Goal: Find contact information: Find contact information

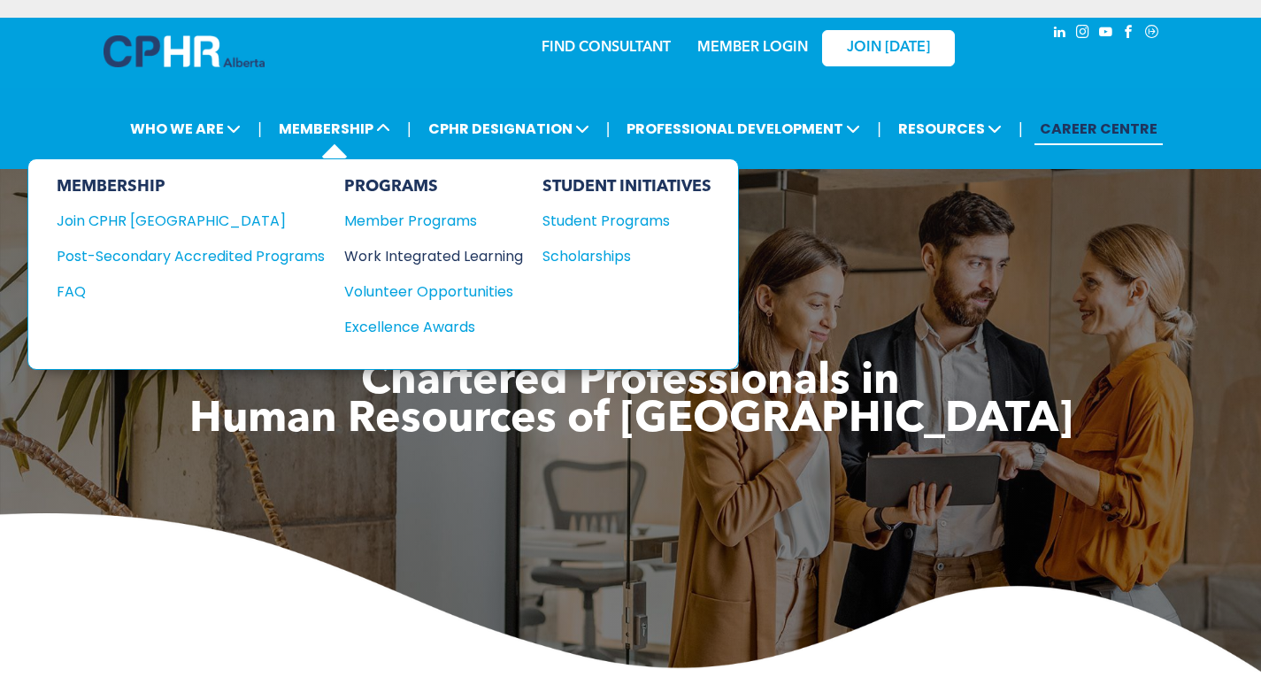
click at [373, 260] on div "Work Integrated Learning" at bounding box center [424, 256] width 161 height 22
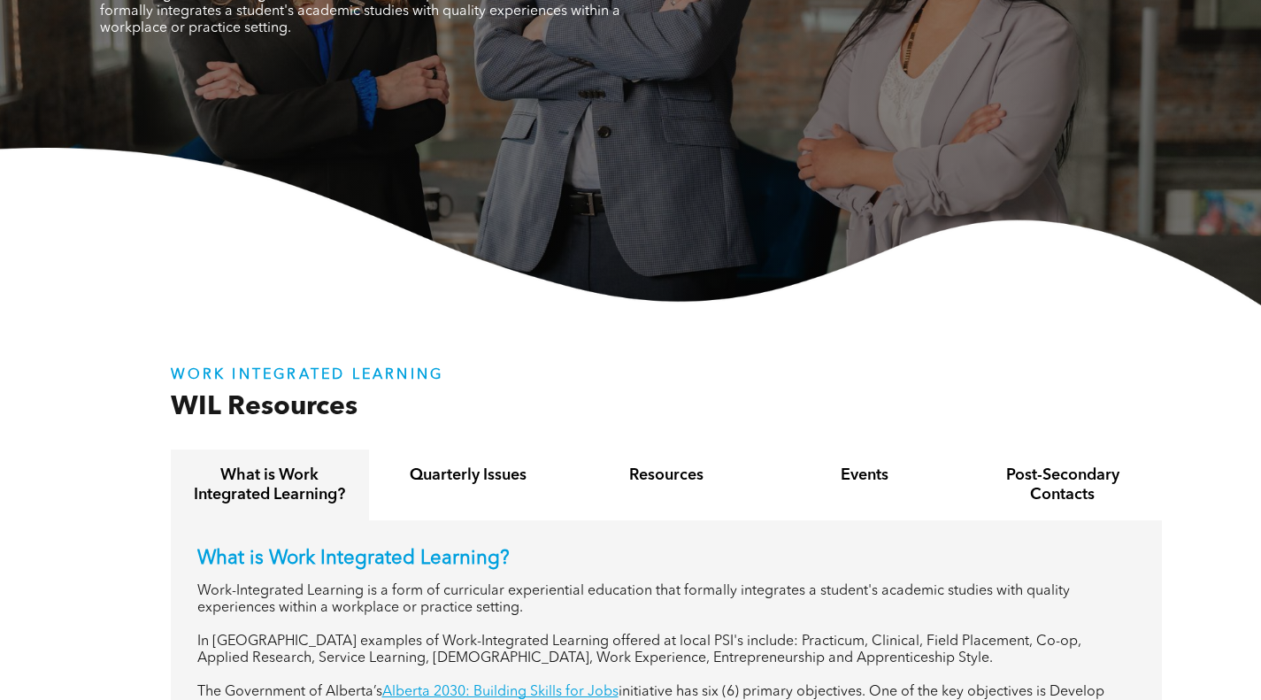
scroll to position [442, 0]
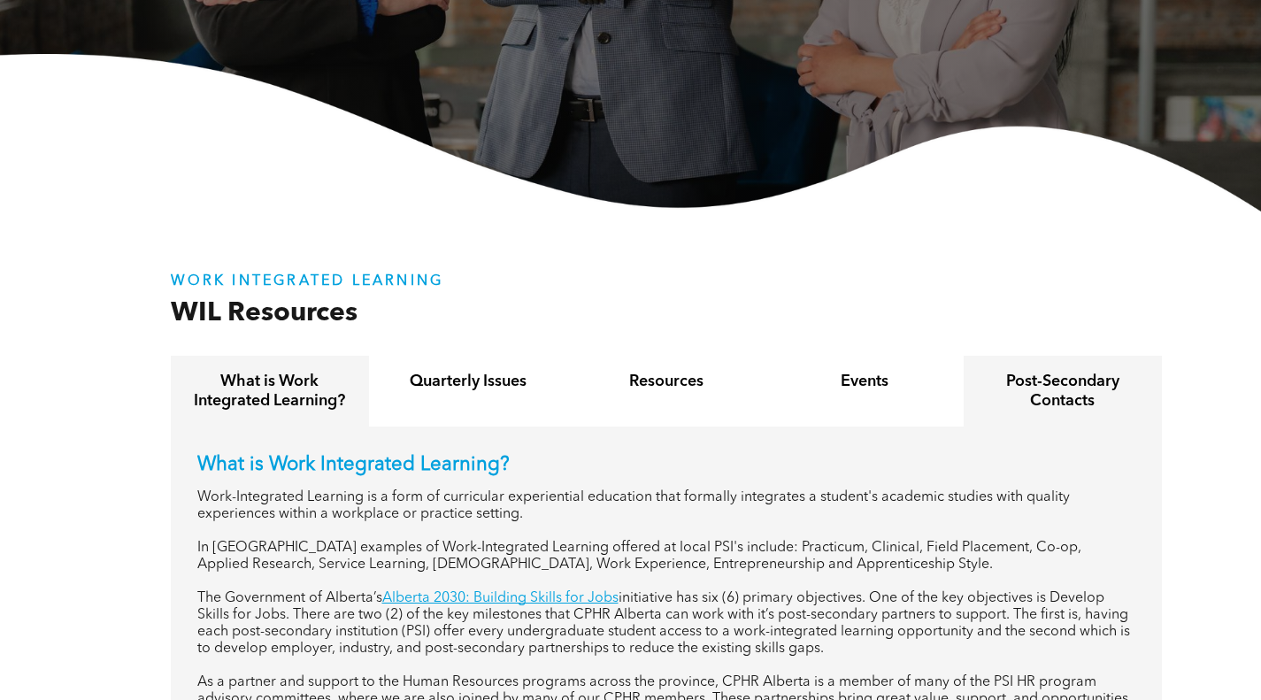
click at [1114, 389] on h4 "Post-Secondary Contacts" at bounding box center [1063, 391] width 166 height 39
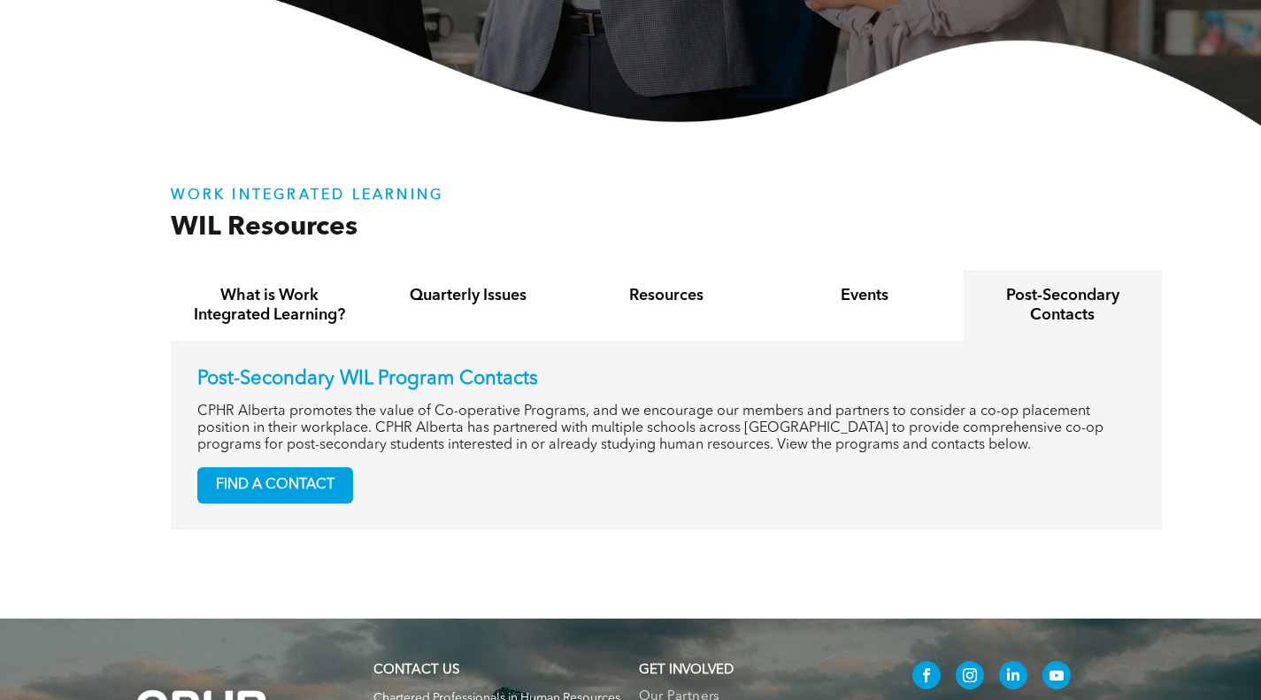
scroll to position [708, 0]
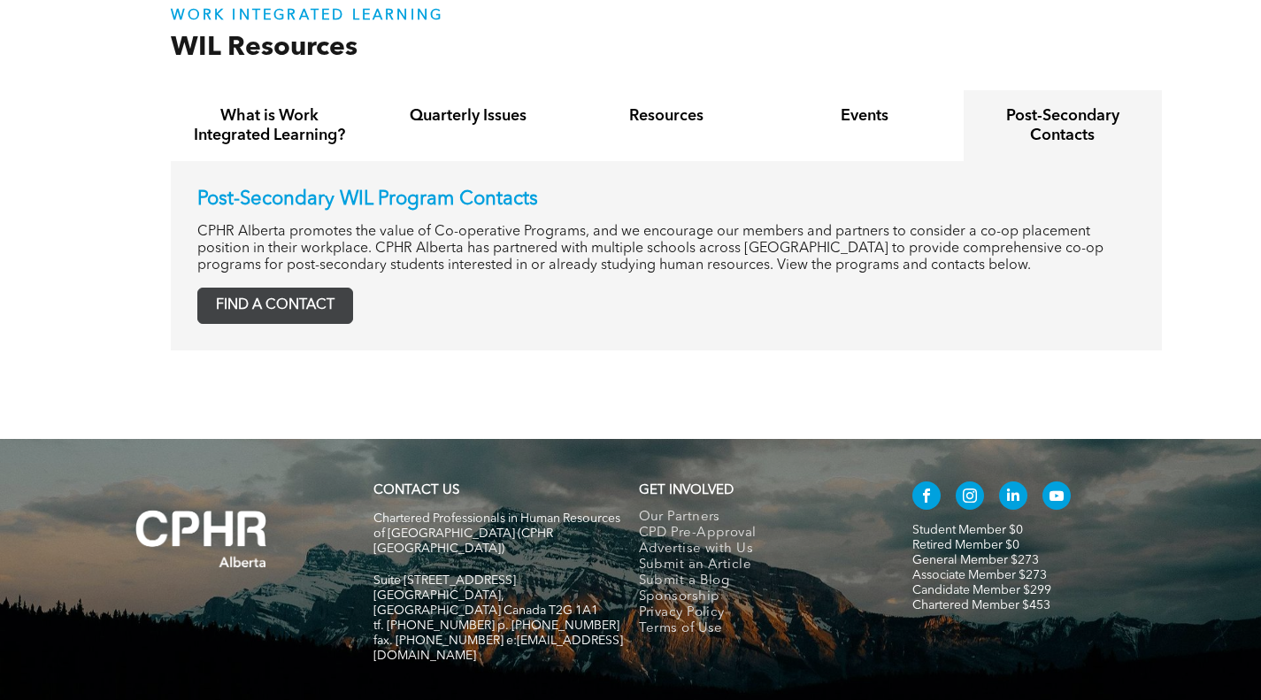
click at [289, 302] on span "FIND A CONTACT" at bounding box center [275, 306] width 154 height 35
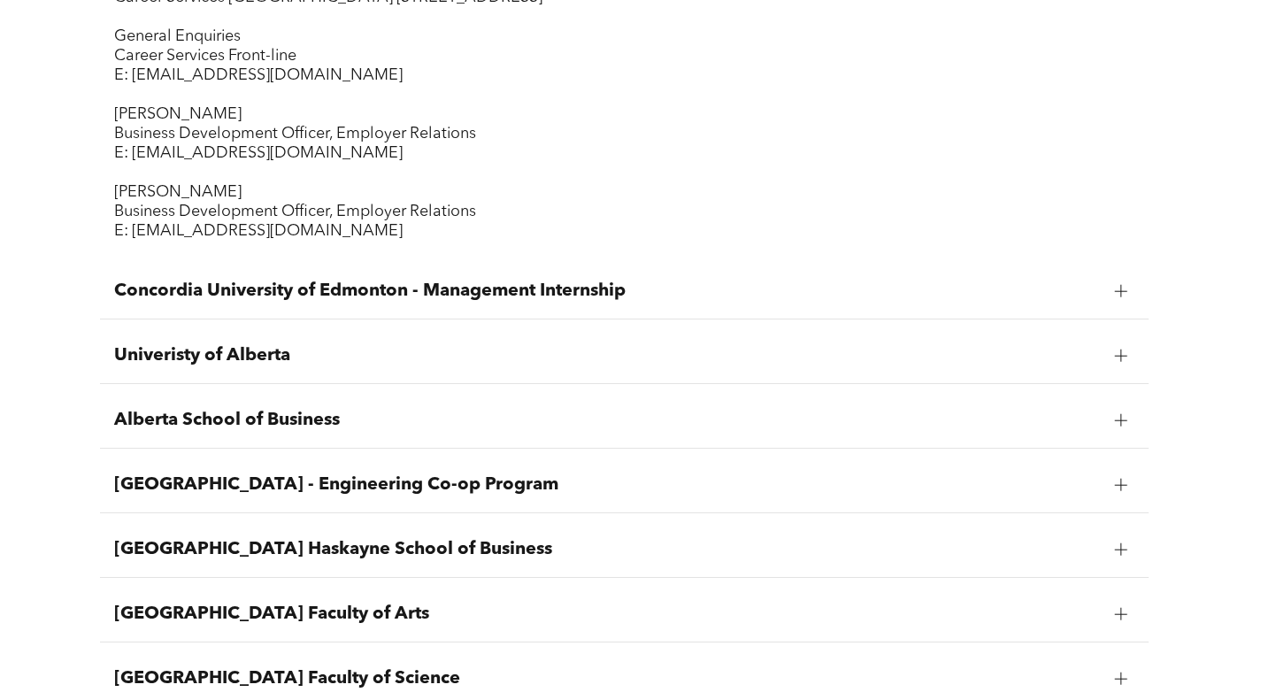
scroll to position [708, 0]
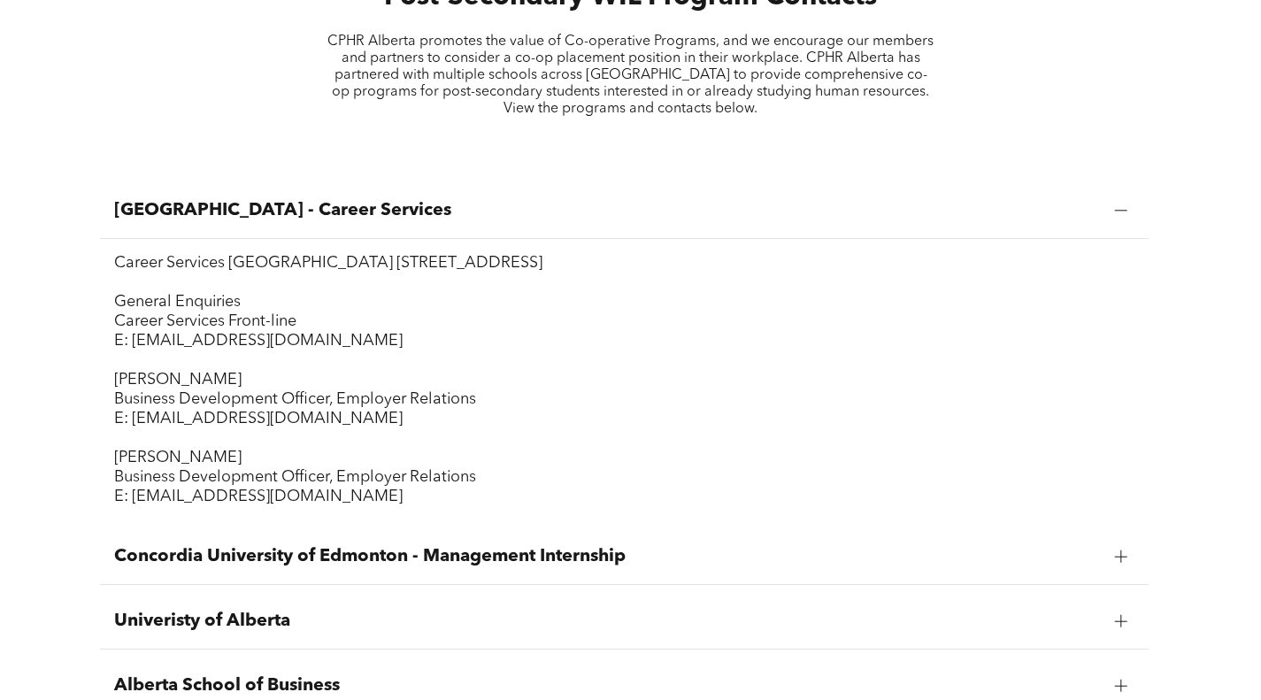
click at [1107, 221] on div "Bow Valley College - Career Services" at bounding box center [624, 211] width 1049 height 56
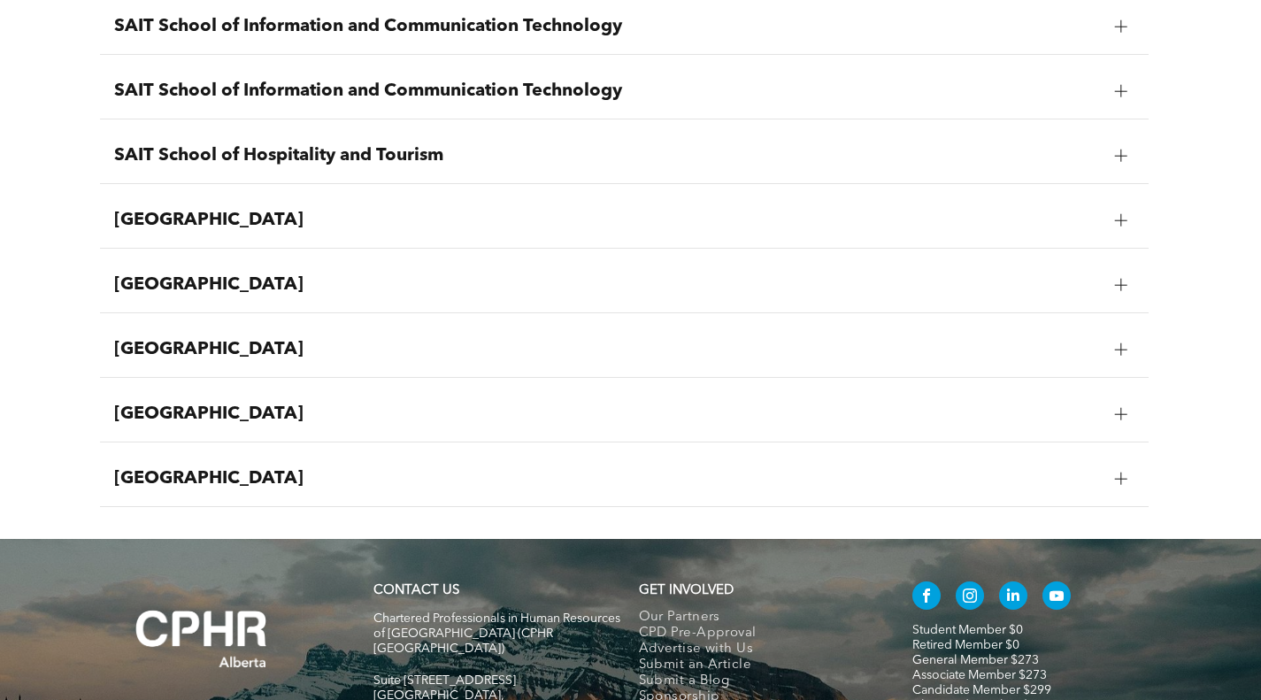
scroll to position [2212, 0]
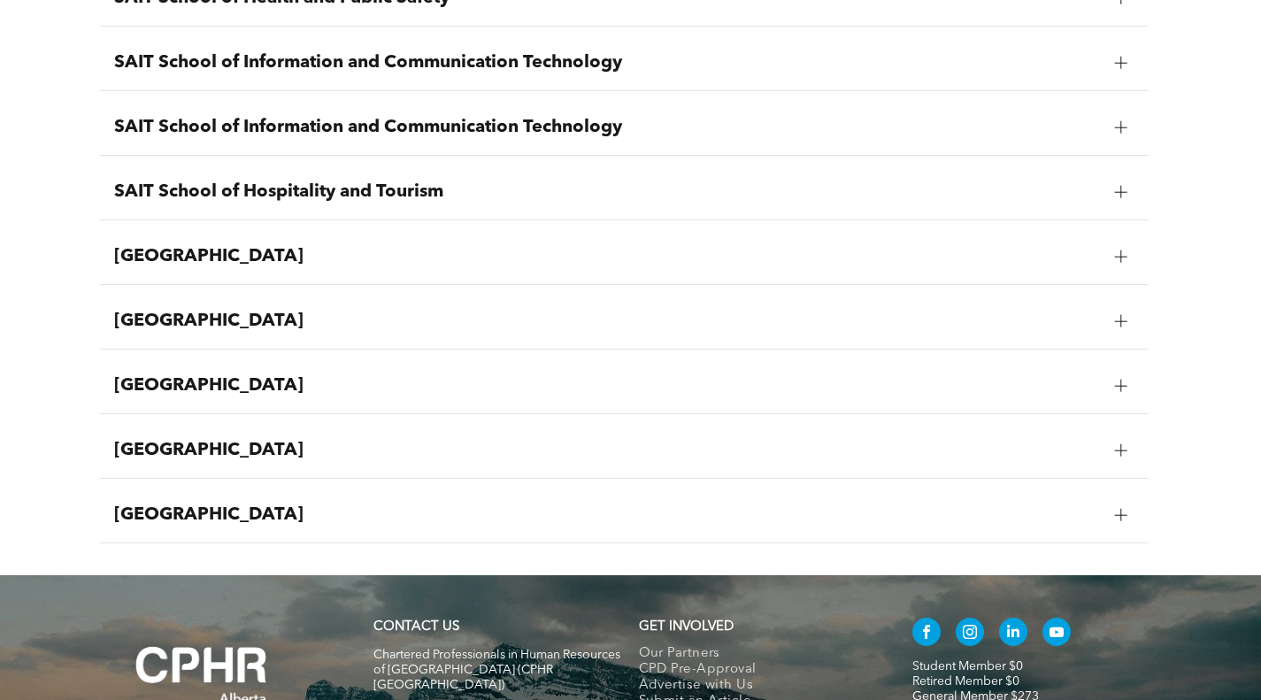
click at [1114, 258] on div at bounding box center [1121, 256] width 27 height 27
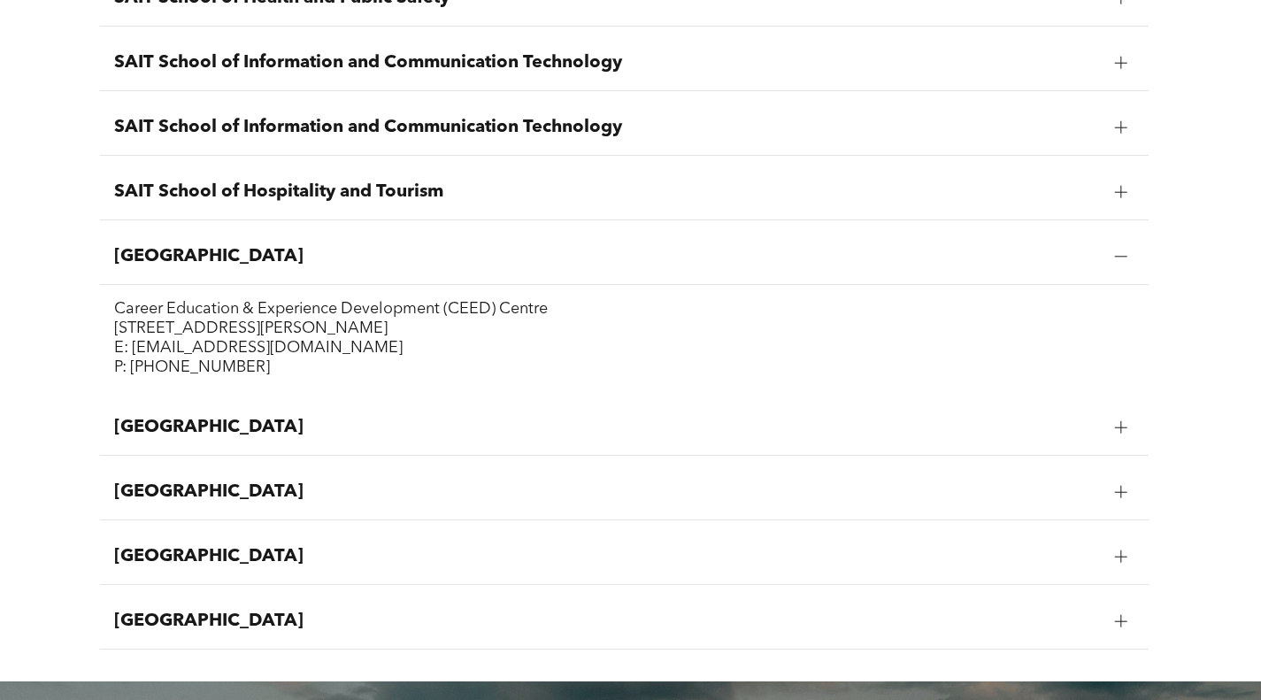
click at [1112, 429] on div at bounding box center [1121, 427] width 27 height 27
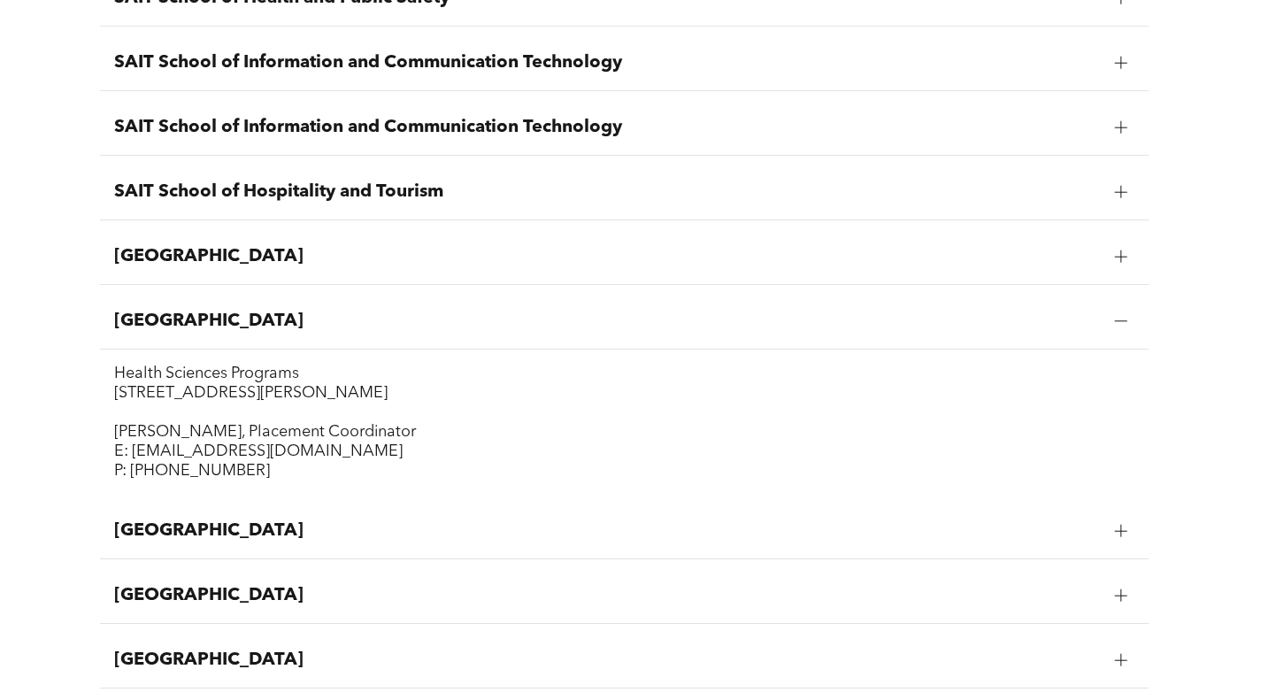
click at [1127, 538] on div at bounding box center [1121, 531] width 27 height 27
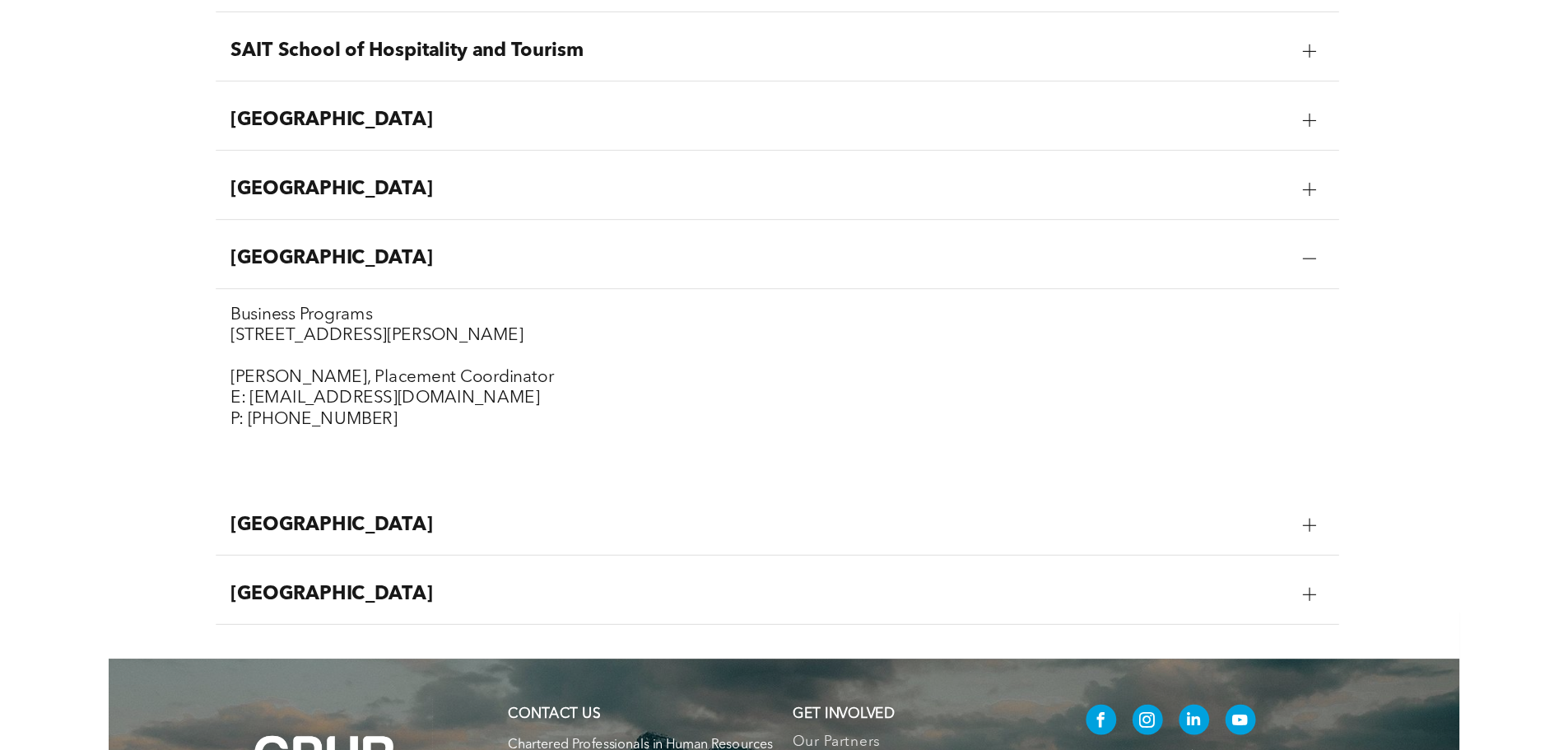
scroll to position [2223, 0]
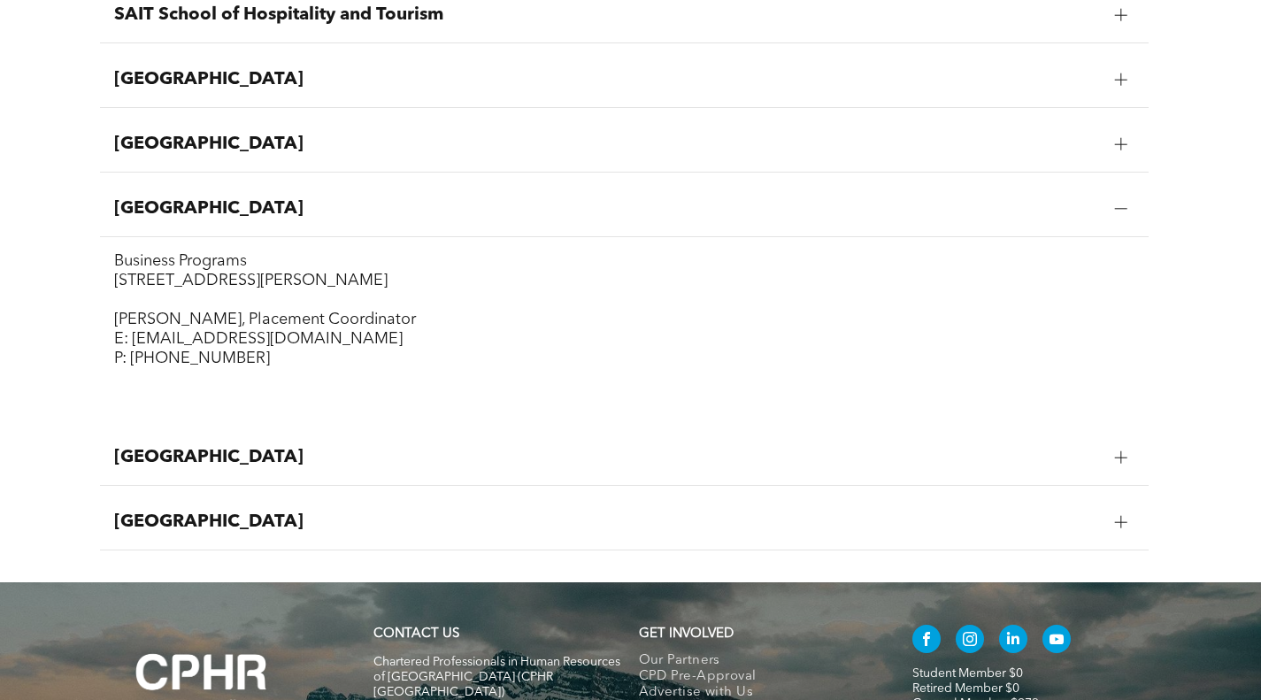
click at [1131, 470] on div at bounding box center [1121, 457] width 27 height 27
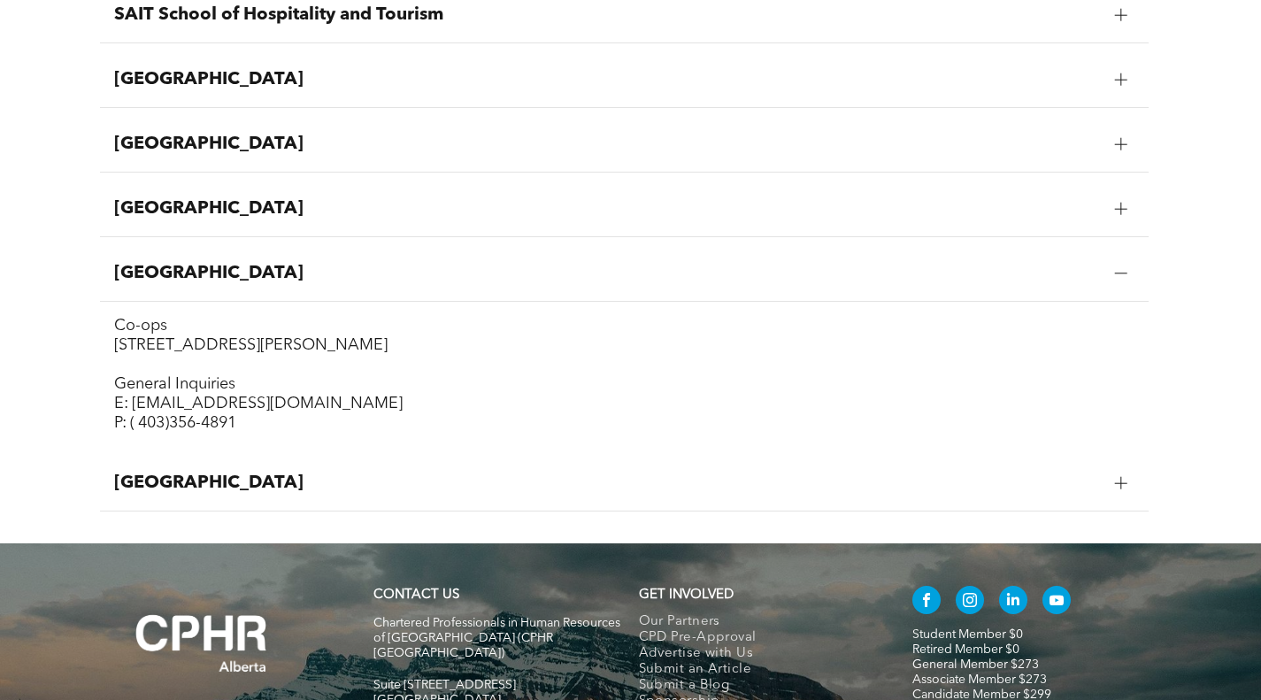
click at [1128, 487] on div at bounding box center [1121, 483] width 27 height 27
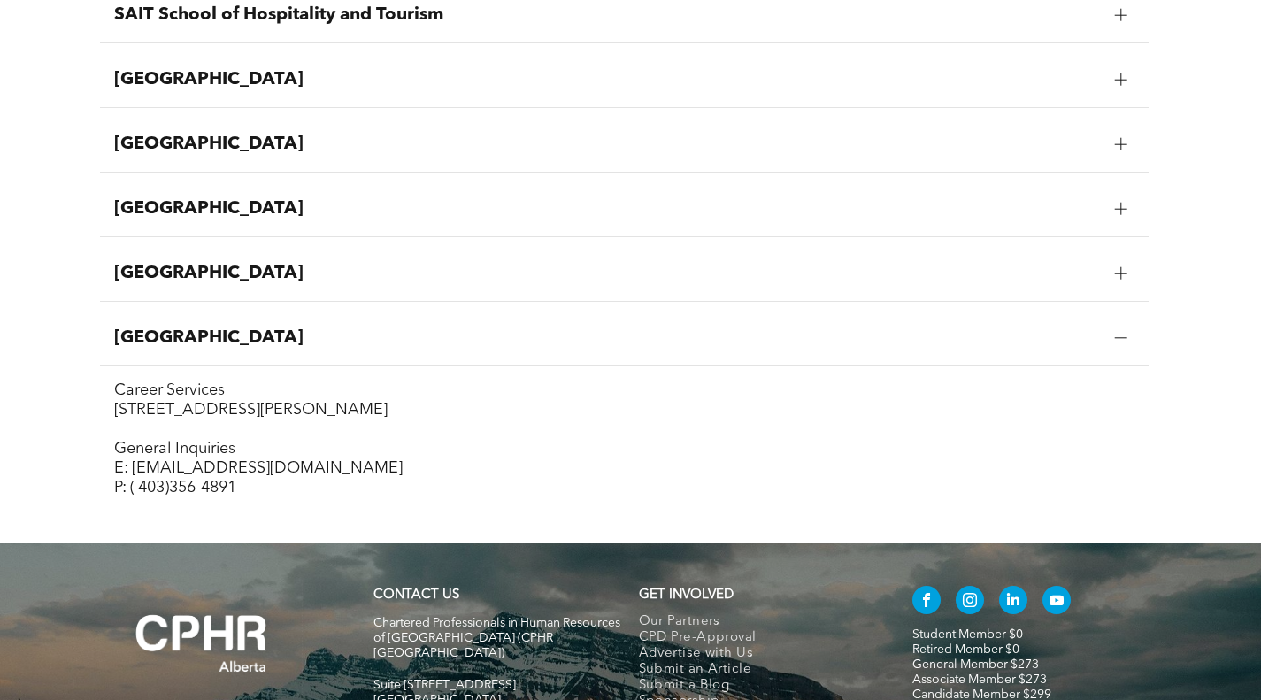
click at [1115, 219] on div at bounding box center [1121, 209] width 27 height 27
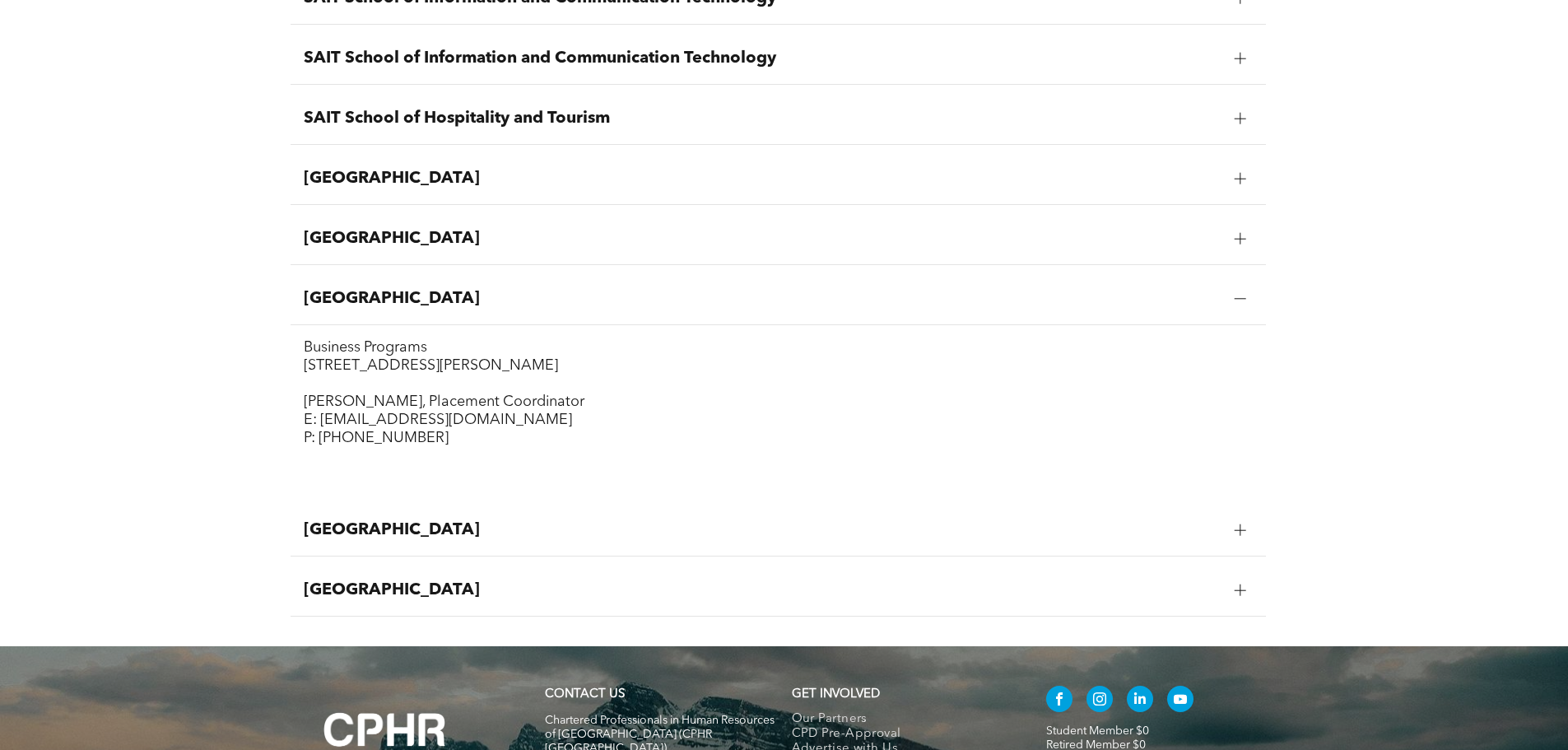
scroll to position [2141, 0]
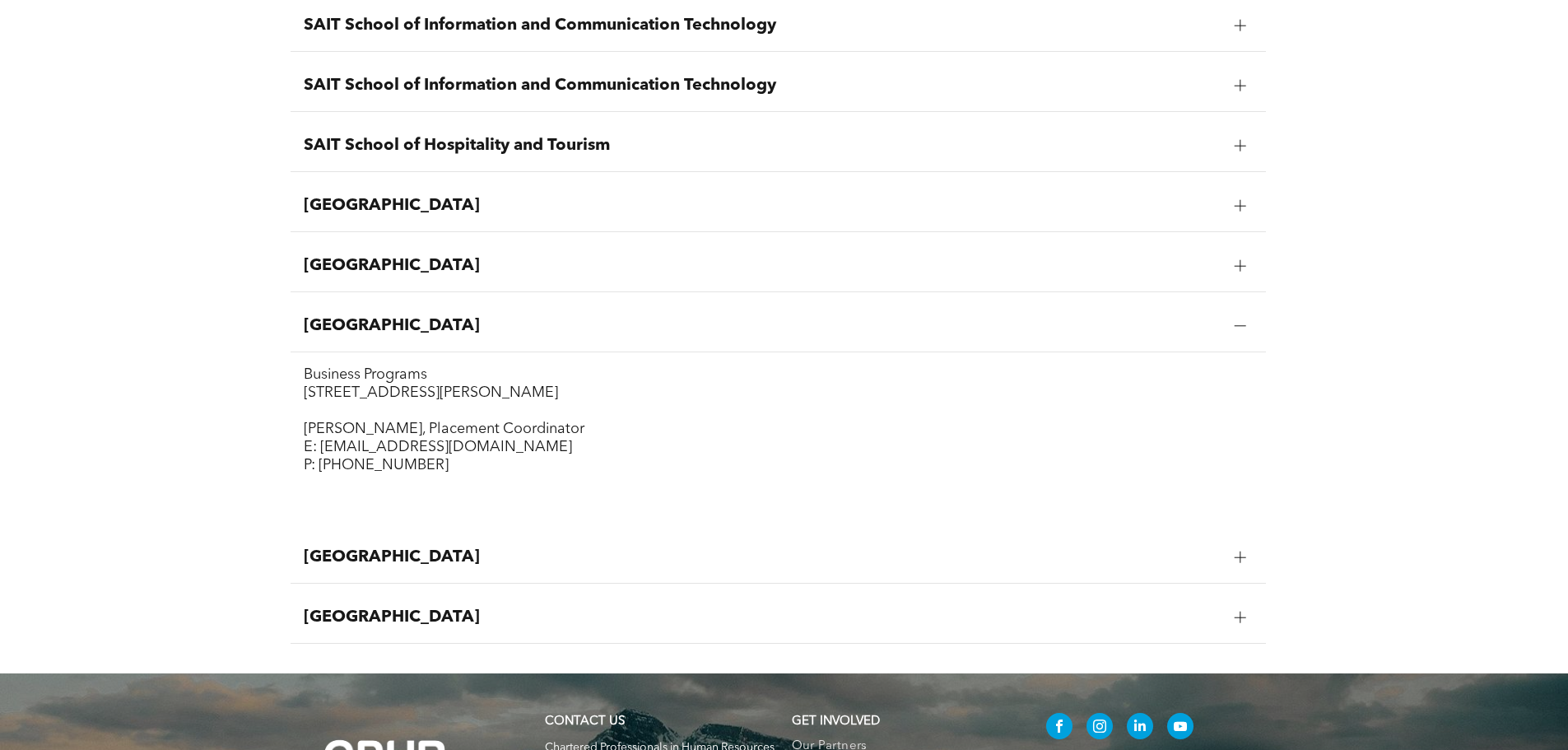
click at [534, 196] on div "Red Deer Polytechnic" at bounding box center [777, 207] width 976 height 52
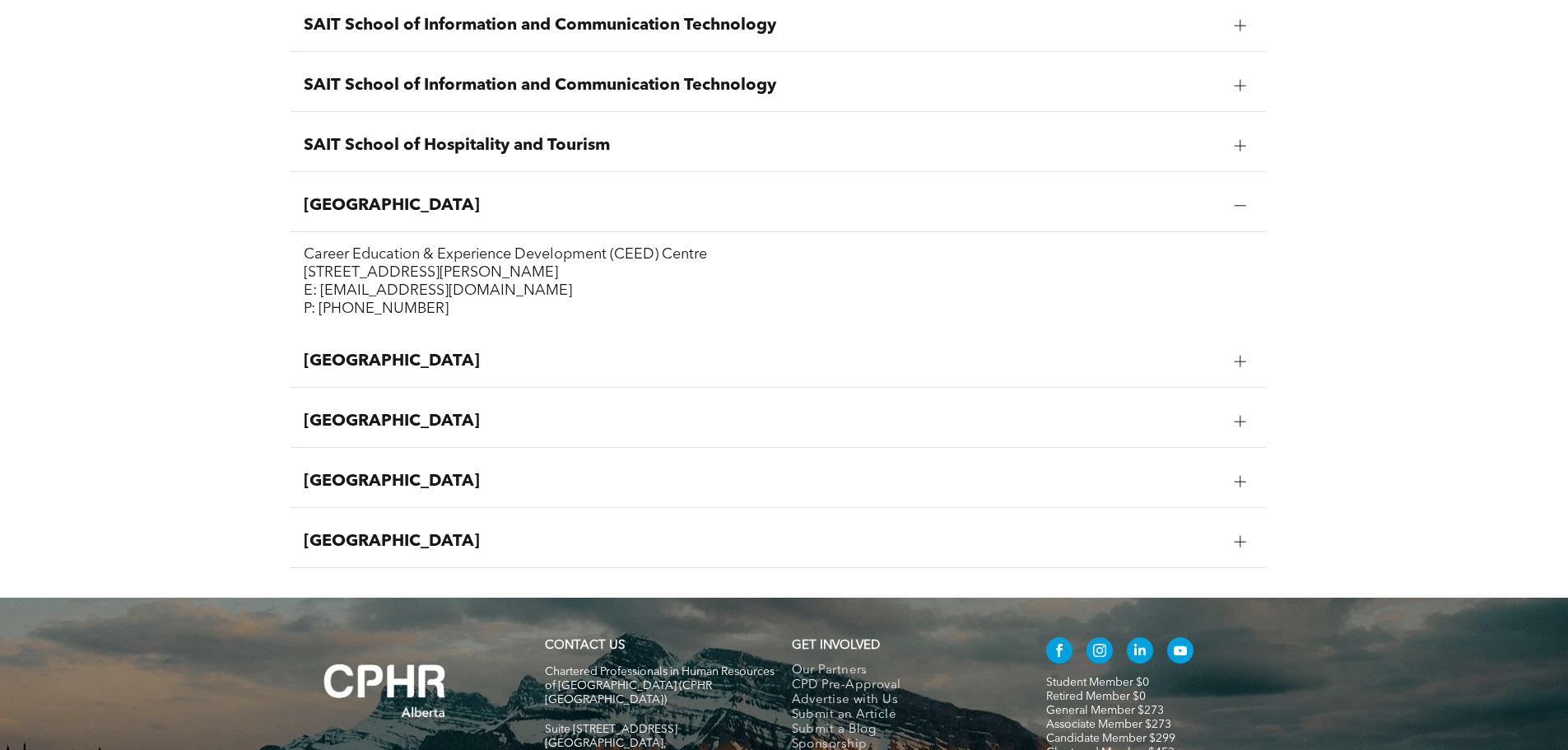
click at [1172, 370] on div at bounding box center [1240, 361] width 25 height 25
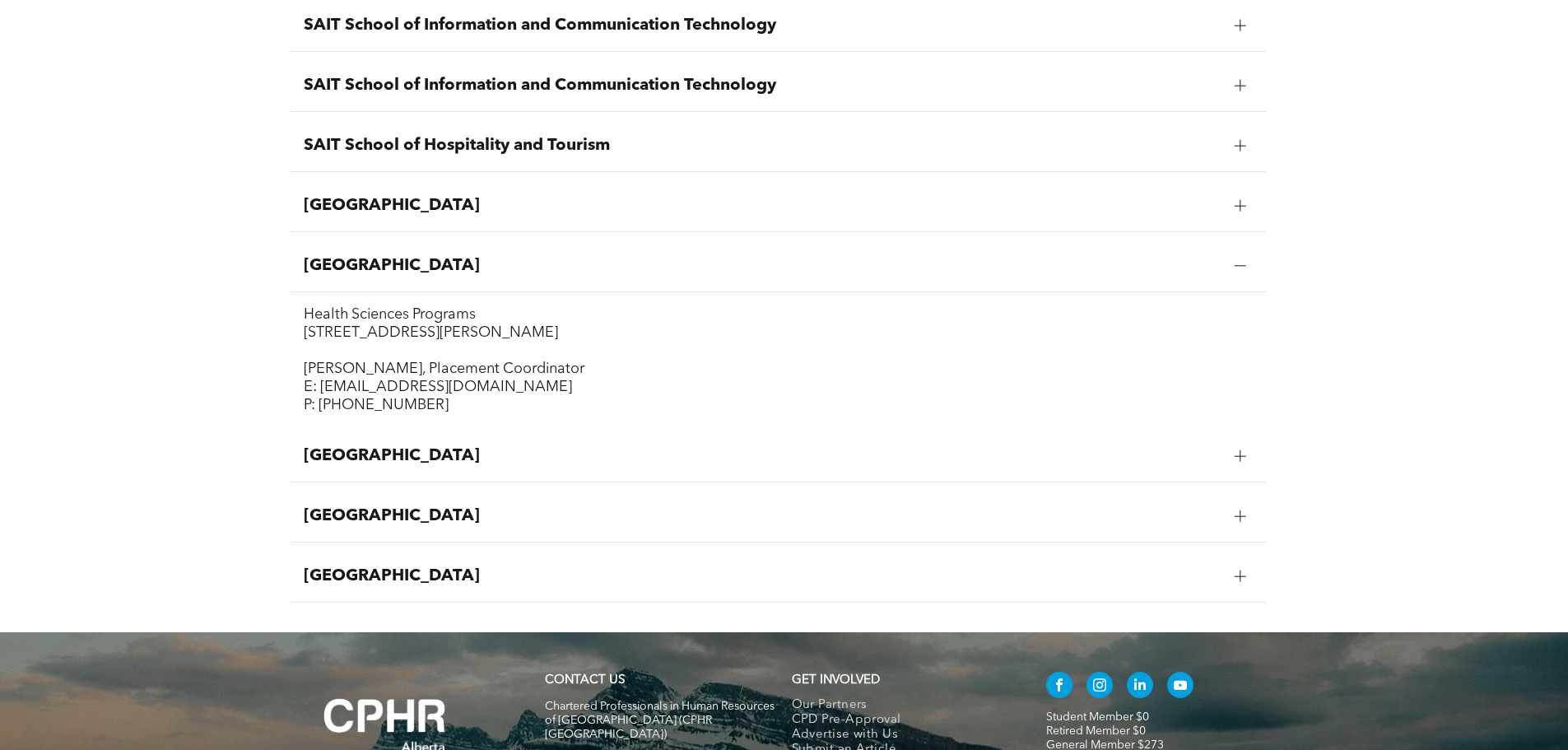
click at [1172, 468] on div at bounding box center [1240, 456] width 25 height 25
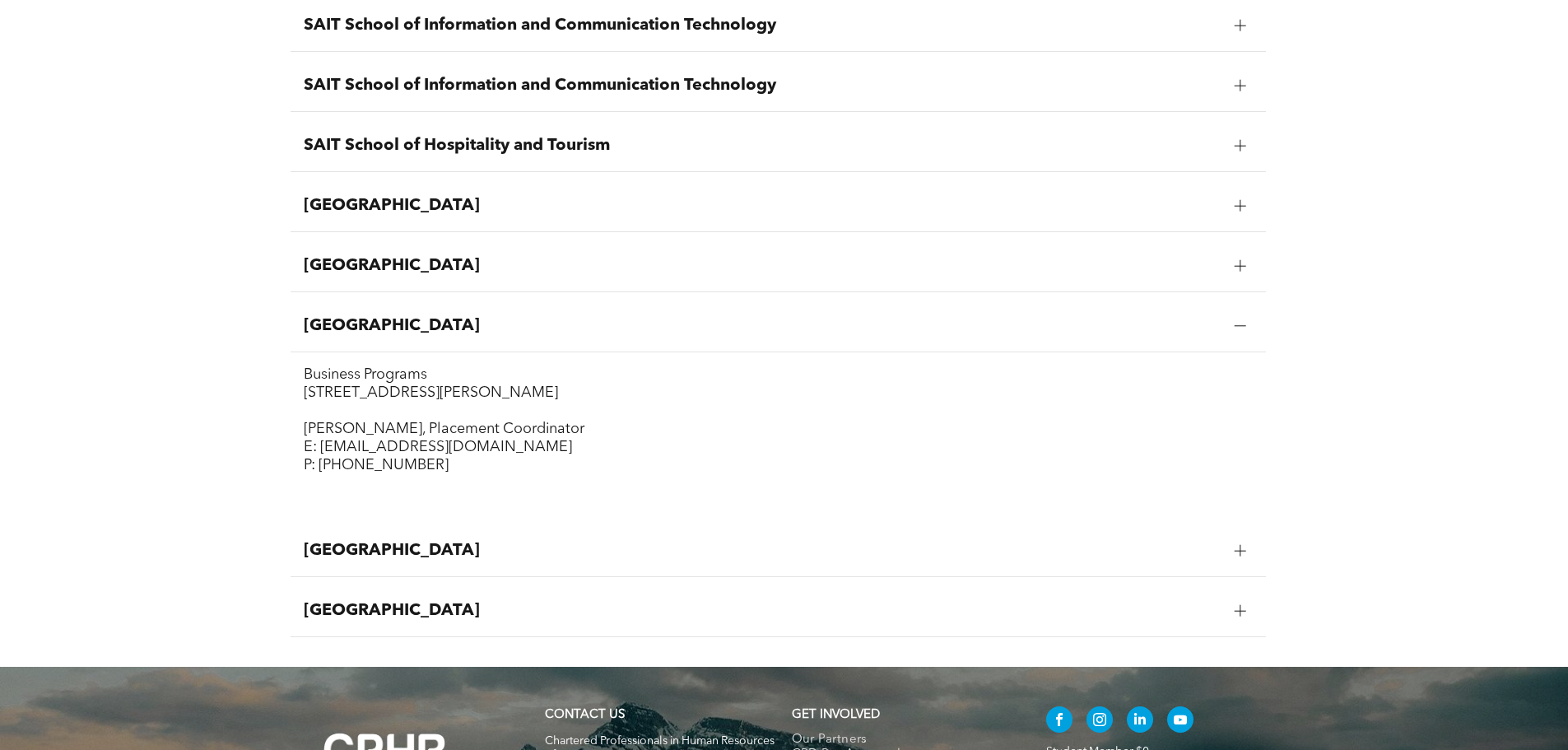
click at [1172, 553] on div at bounding box center [1240, 551] width 25 height 25
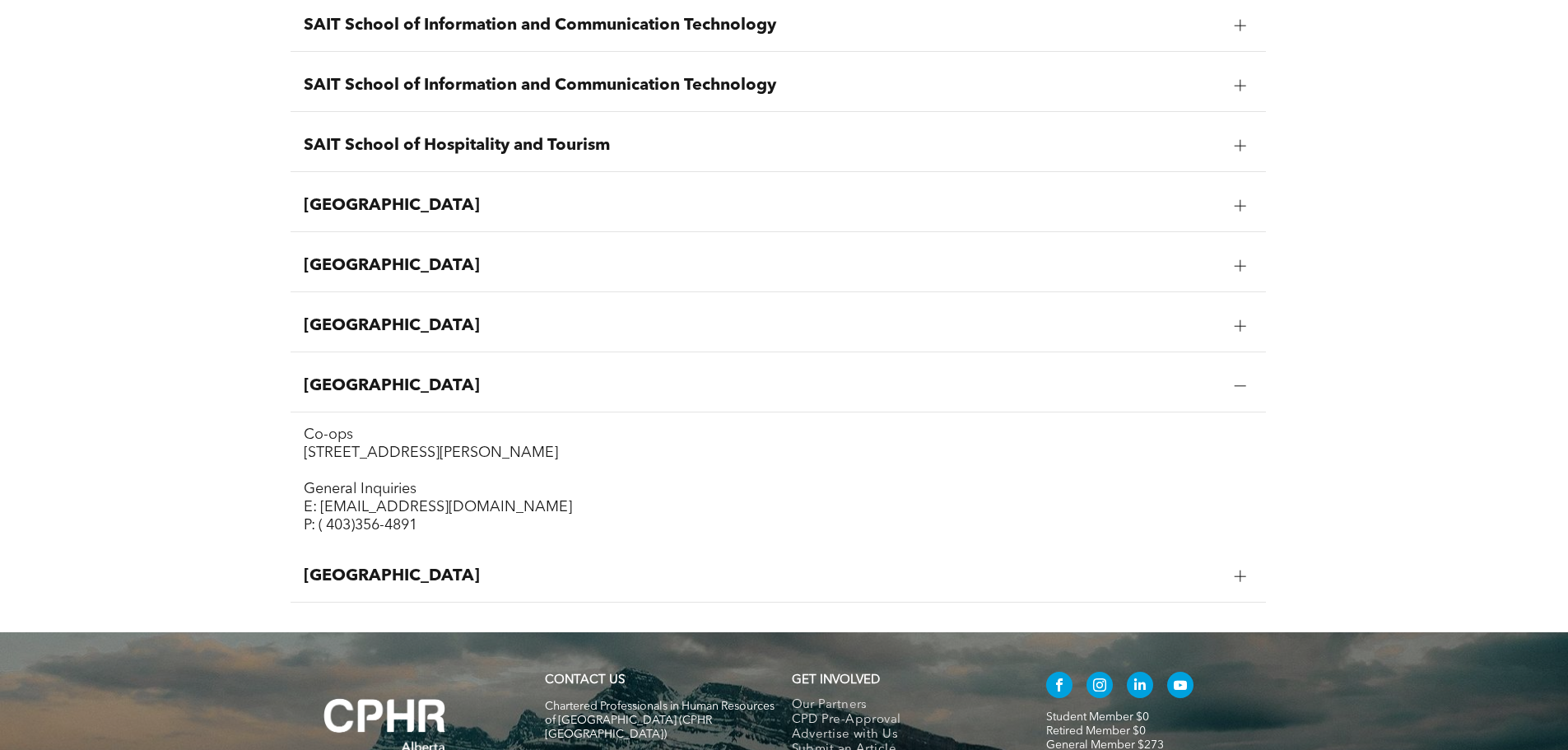
click at [1172, 580] on div at bounding box center [1240, 576] width 11 height 11
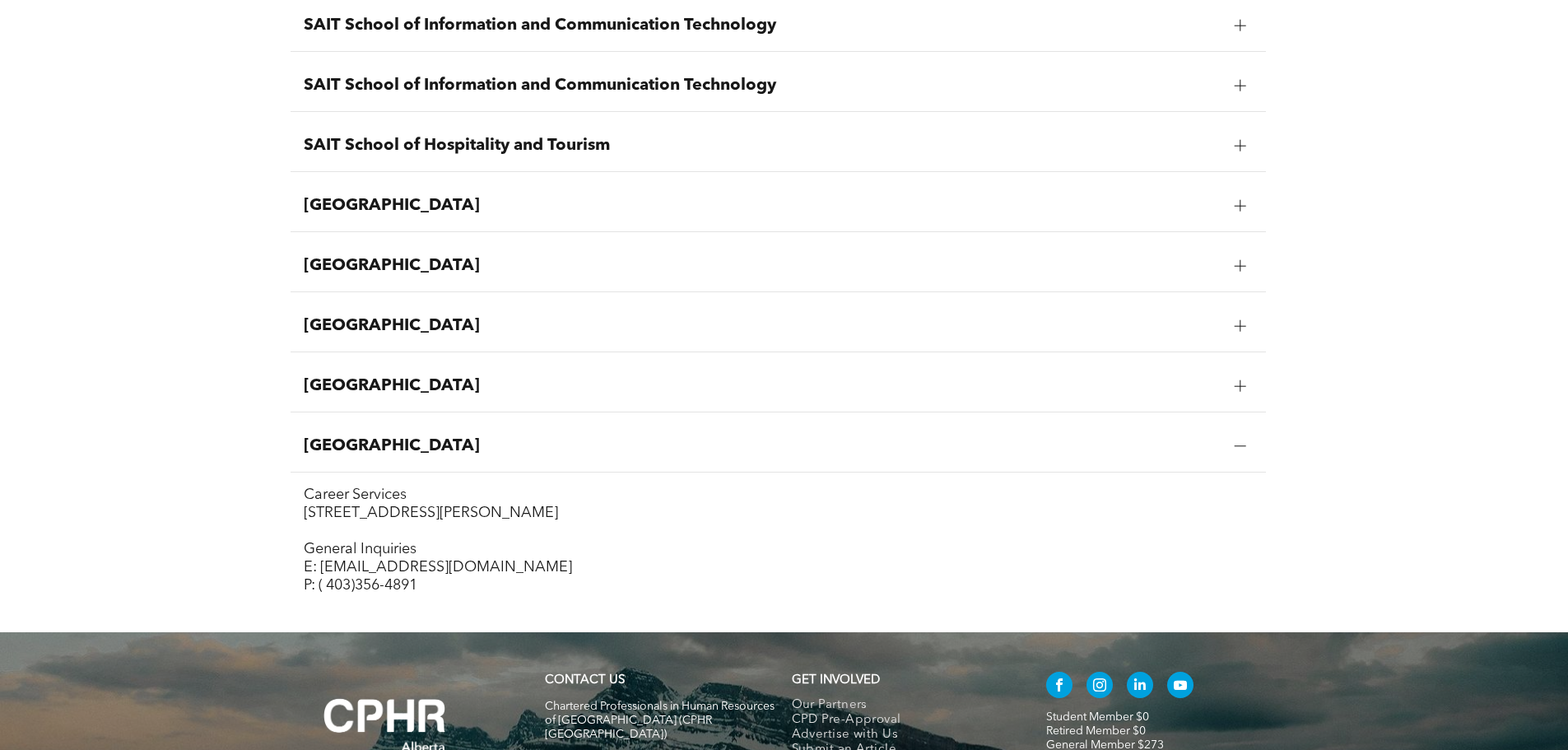
click at [699, 263] on span "Red Deer Polytechnic" at bounding box center [763, 265] width 918 height 20
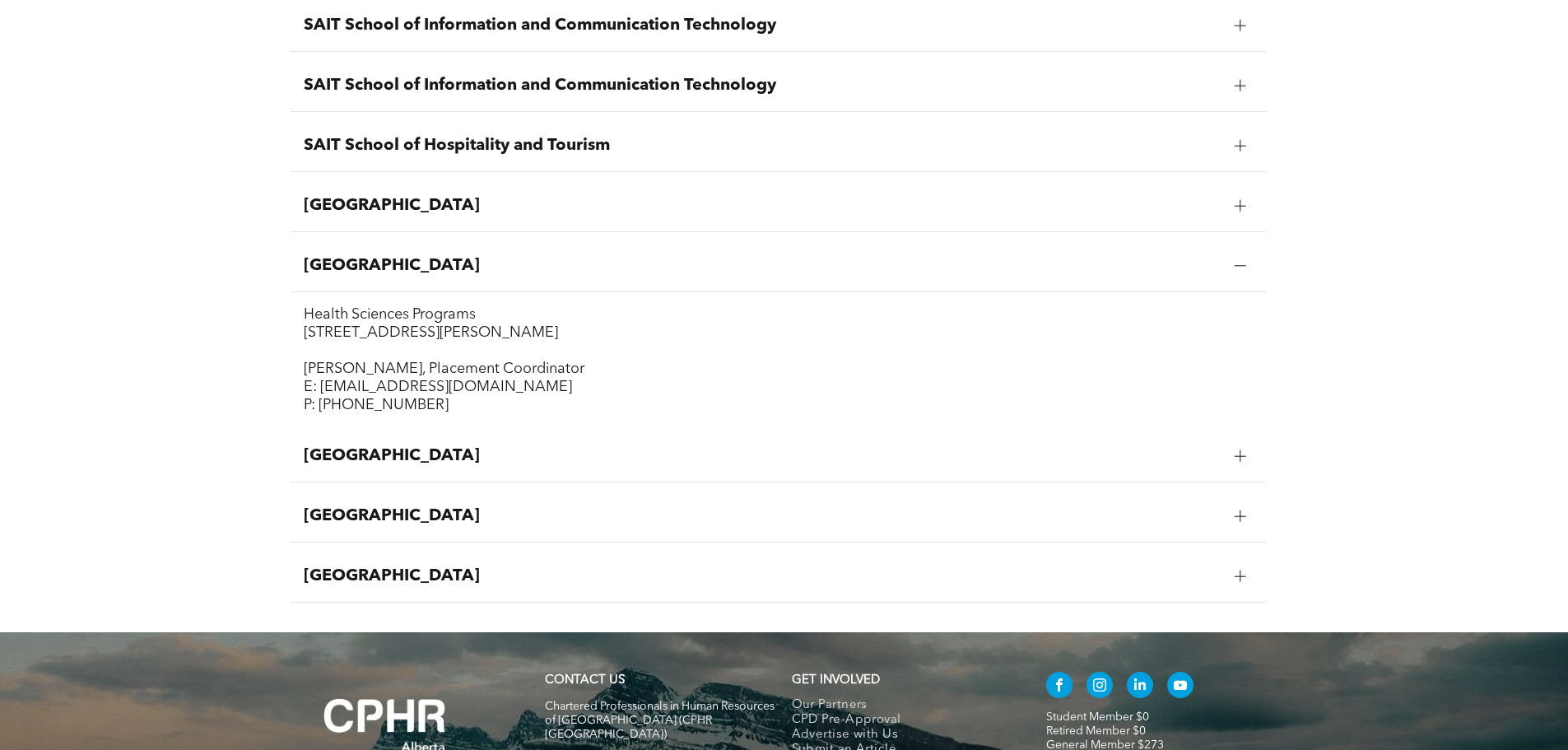
click at [1172, 263] on div at bounding box center [1240, 266] width 11 height 11
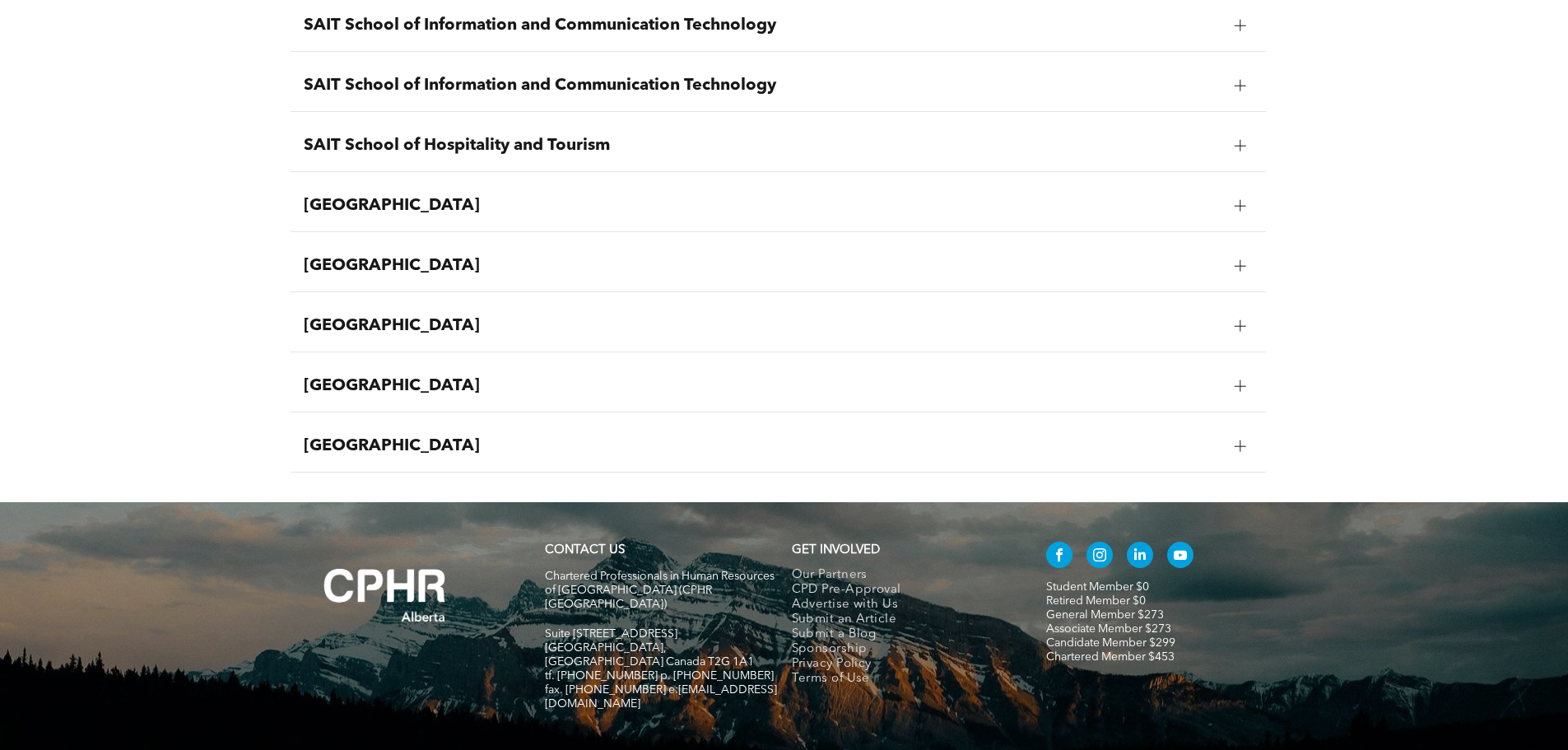
click at [1172, 332] on div at bounding box center [1240, 326] width 11 height 11
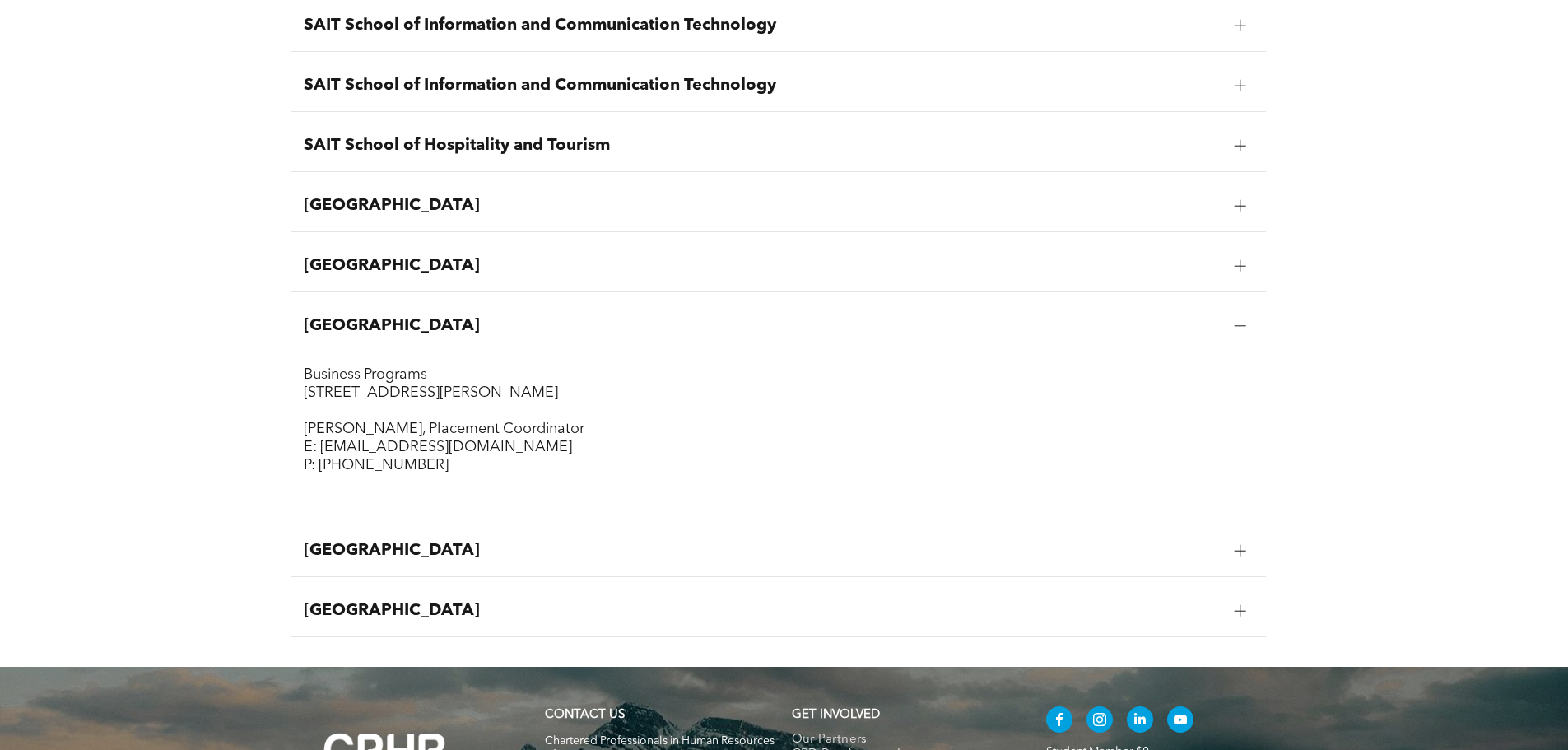
click at [1172, 332] on div at bounding box center [1240, 326] width 11 height 11
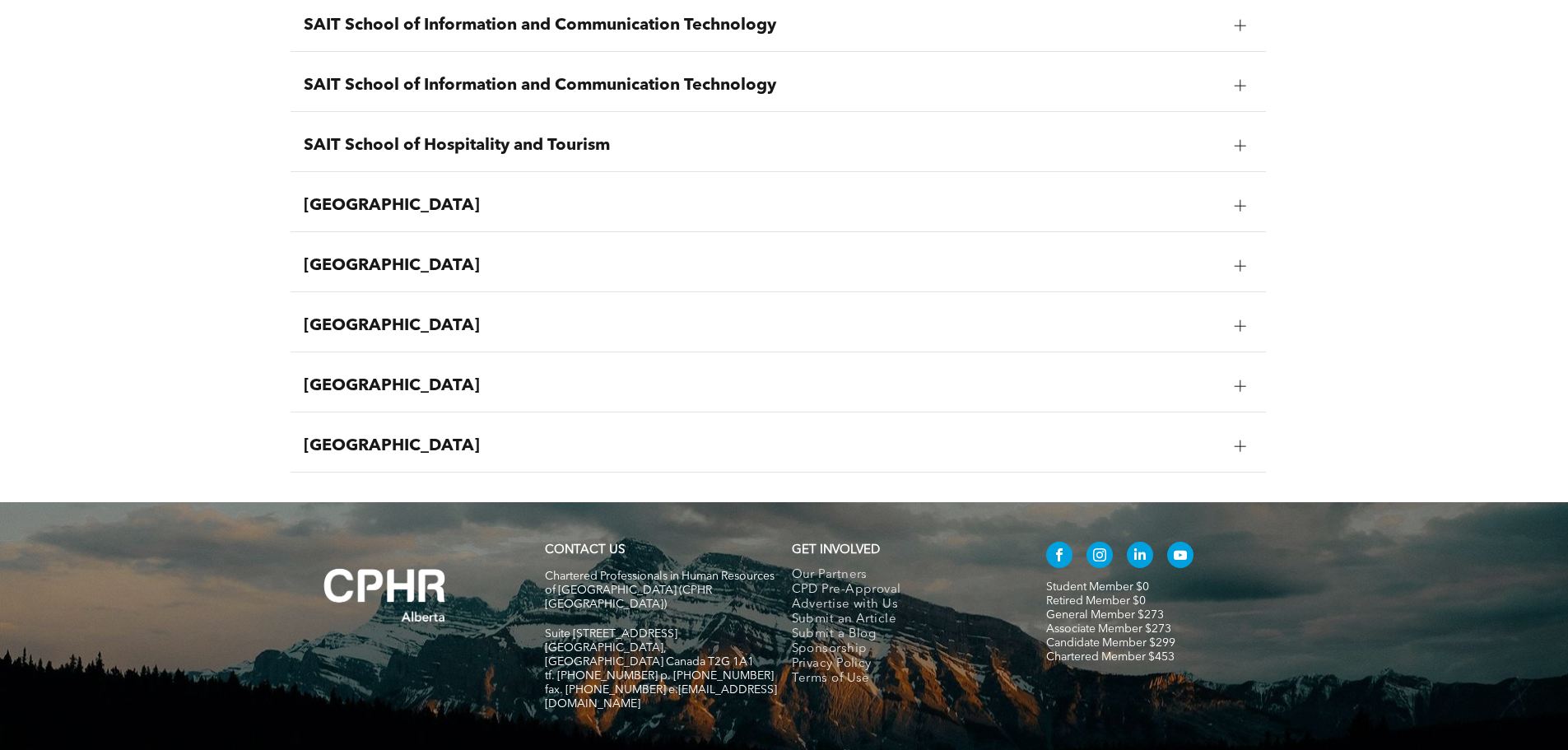
click at [1172, 383] on div at bounding box center [1240, 386] width 25 height 25
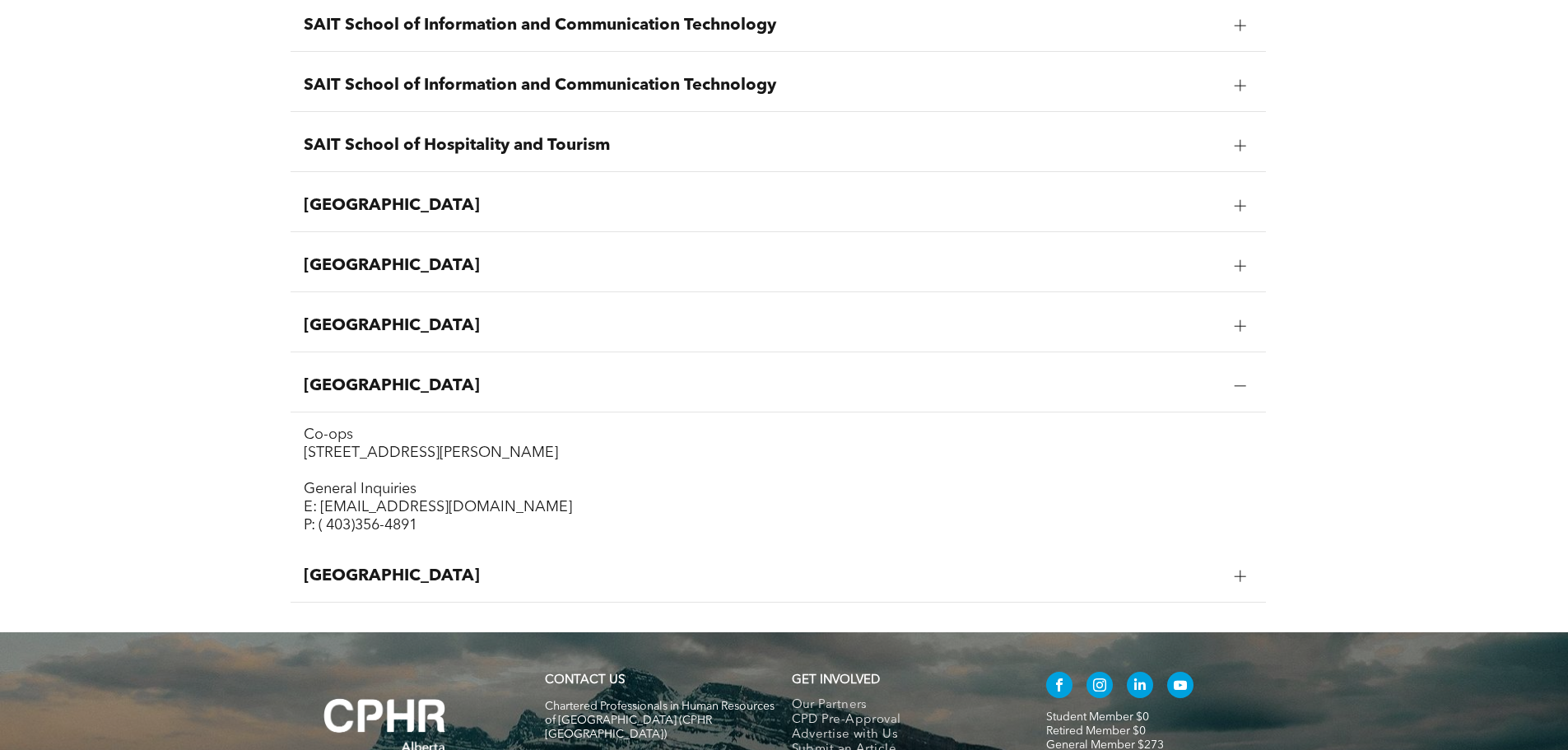
click at [1172, 569] on div at bounding box center [1240, 576] width 25 height 25
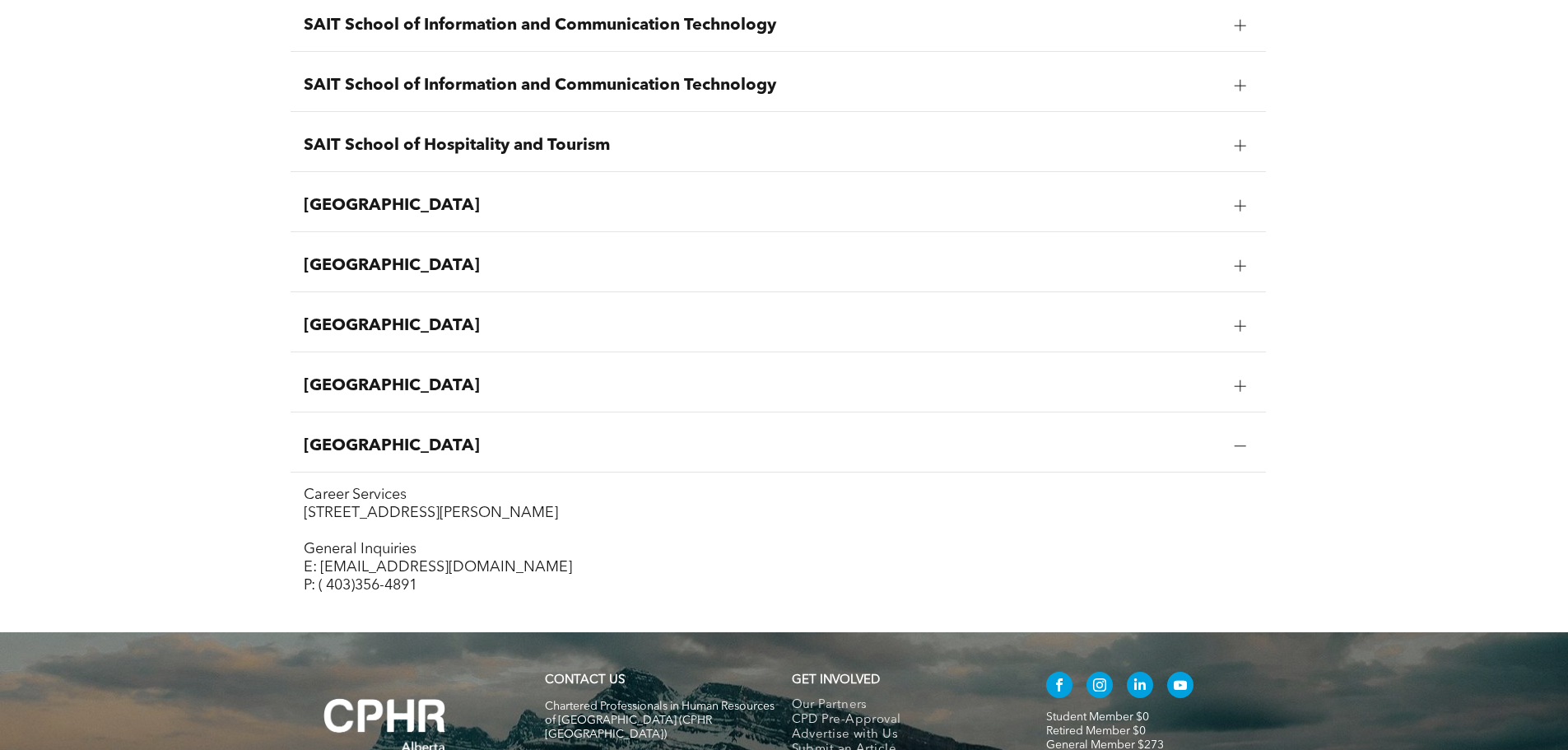
click at [1172, 207] on div at bounding box center [1240, 206] width 25 height 25
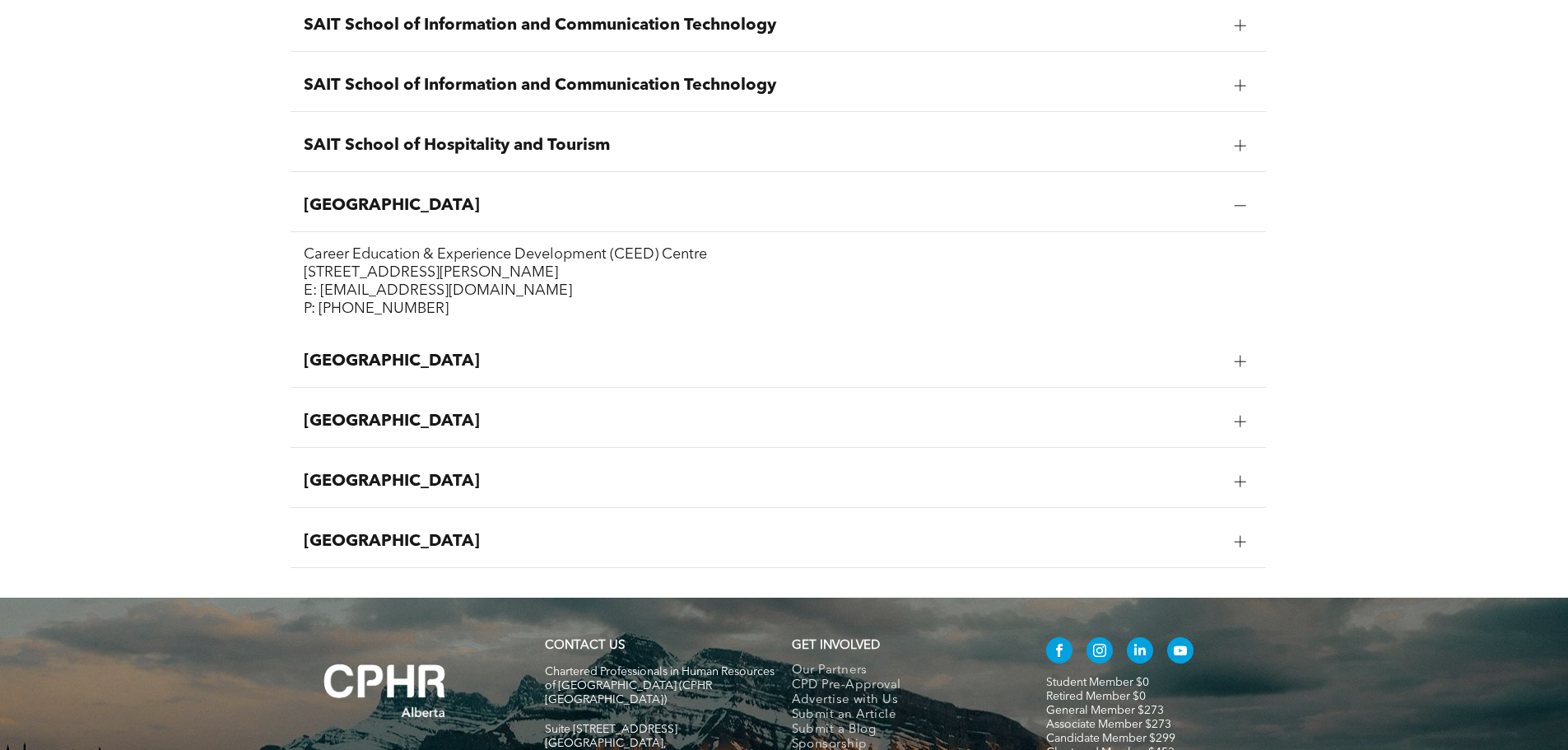
click at [942, 364] on span "Red Deer Polytechnic" at bounding box center [763, 361] width 918 height 20
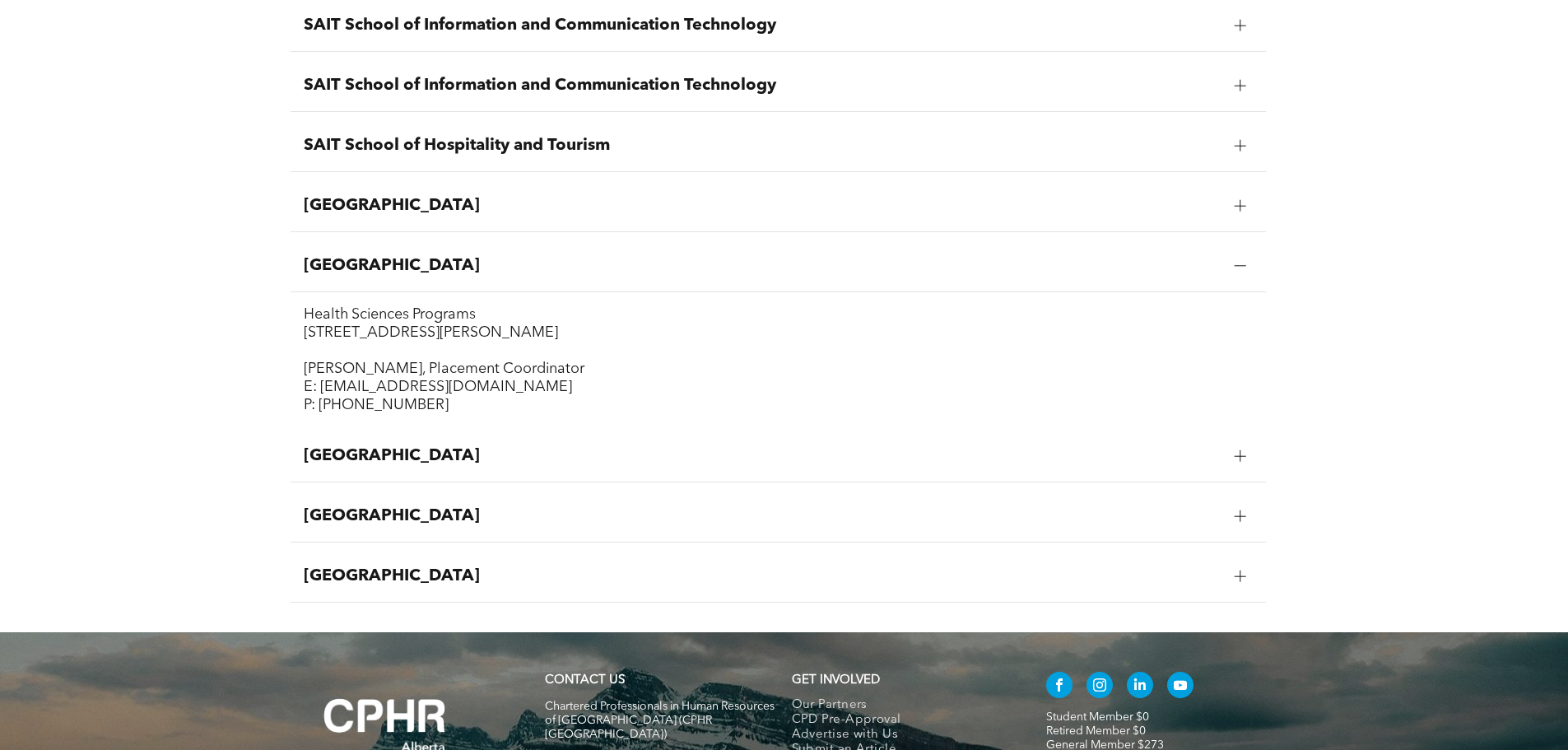
click at [884, 462] on span "Red Deer Polytechnic" at bounding box center [763, 456] width 918 height 20
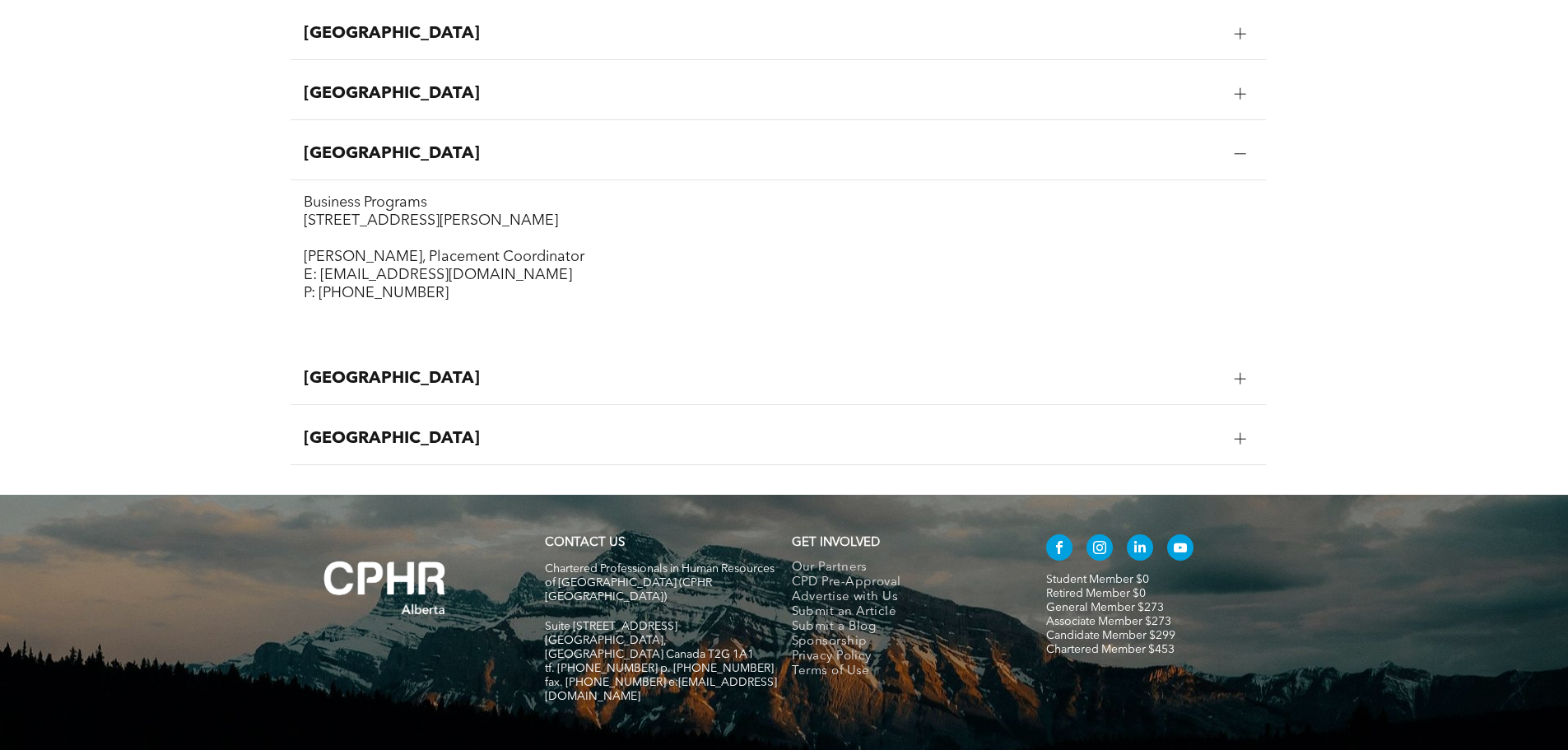
scroll to position [2377, 0]
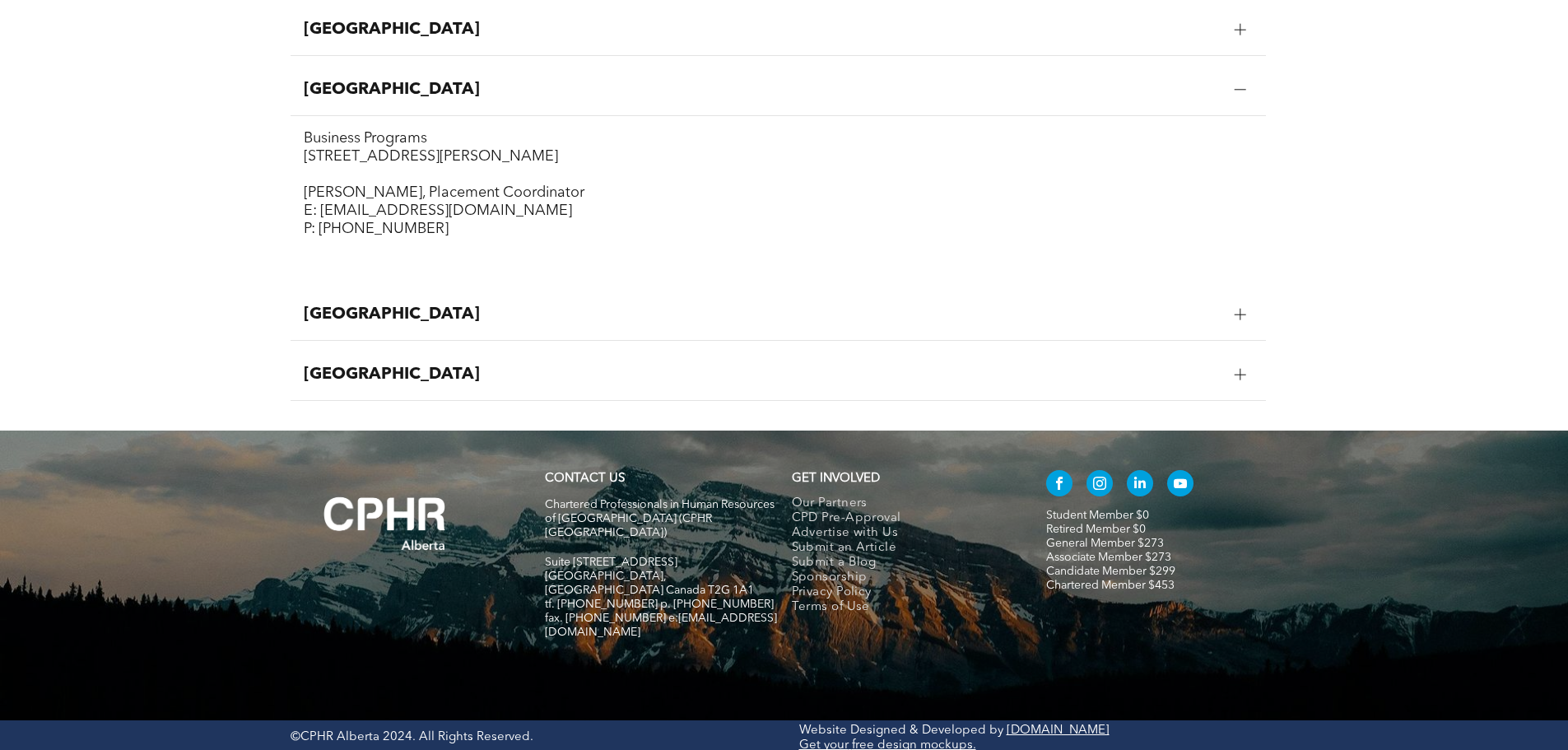
click at [612, 322] on span "Red Deer Polytechnic" at bounding box center [763, 314] width 918 height 20
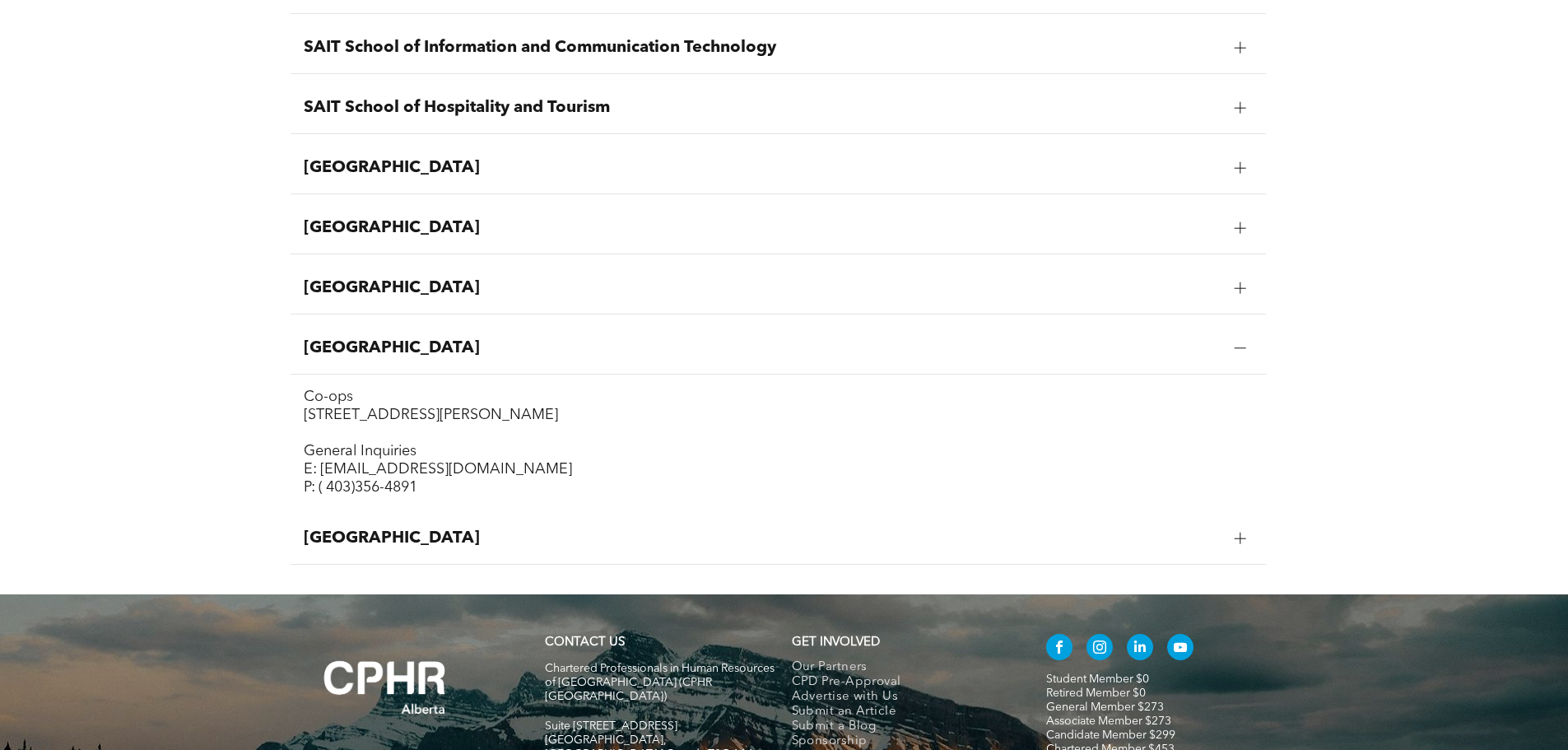
scroll to position [2178, 0]
click at [405, 527] on div "Red Deer Polytechnic" at bounding box center [777, 540] width 976 height 52
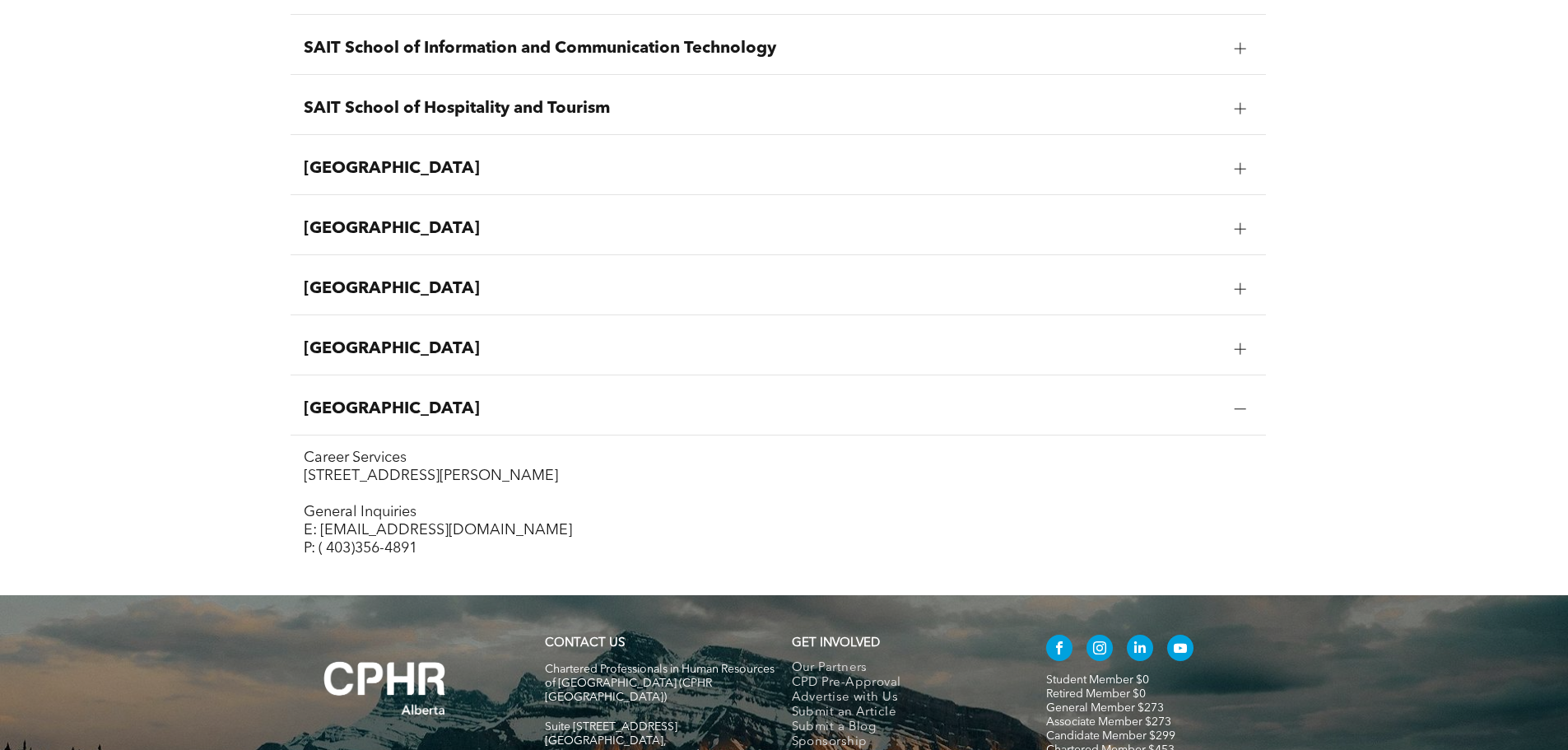
click at [644, 298] on span "Red Deer Polytechnic" at bounding box center [763, 288] width 918 height 20
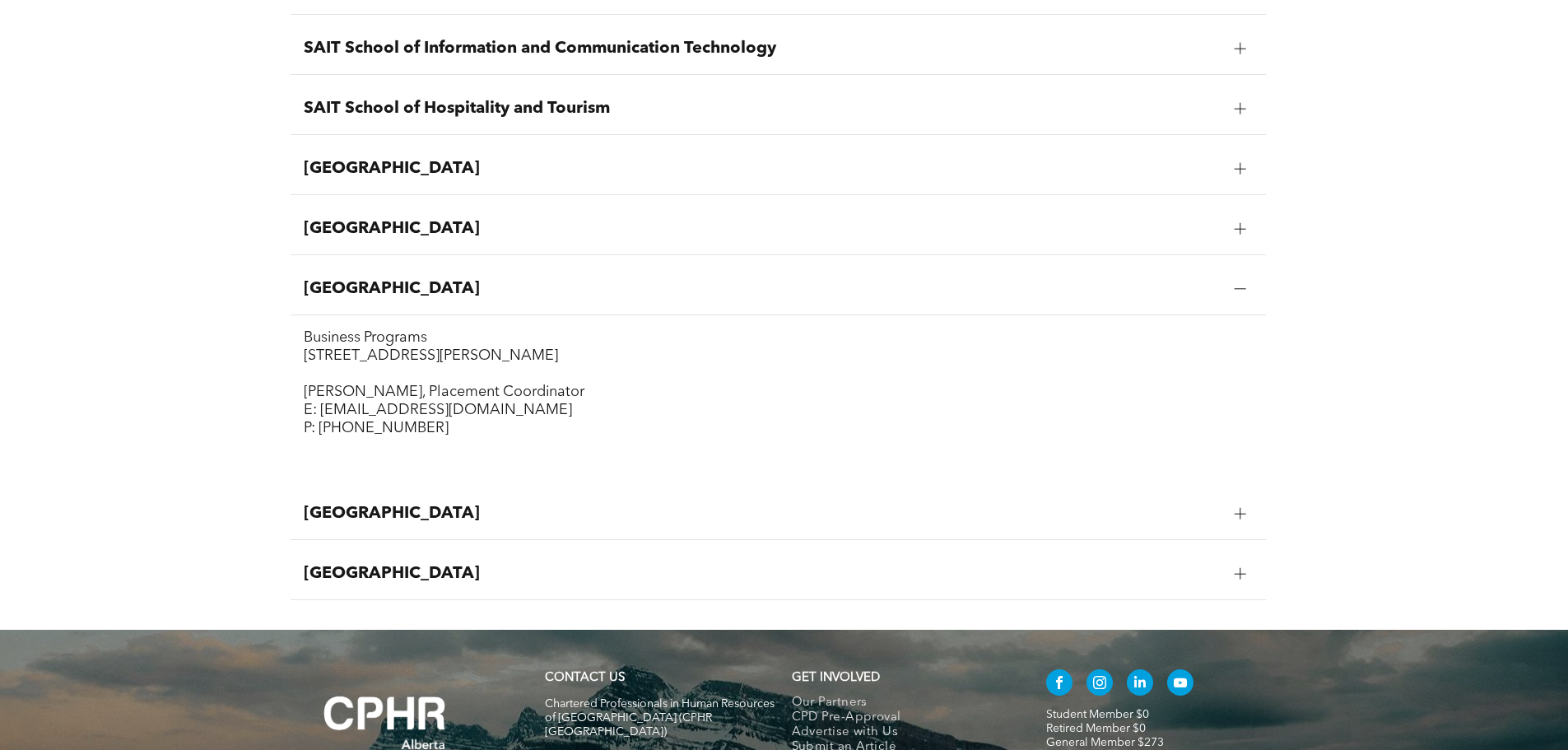
click at [1172, 294] on div at bounding box center [1240, 288] width 11 height 11
